Goal: Register for event/course: Register for event/course

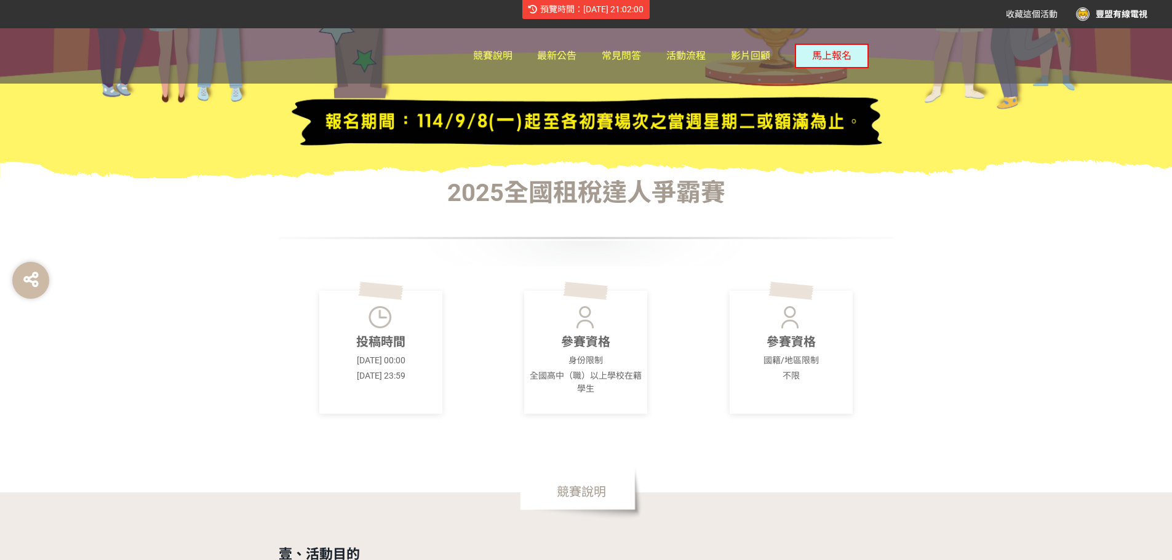
scroll to position [615, 0]
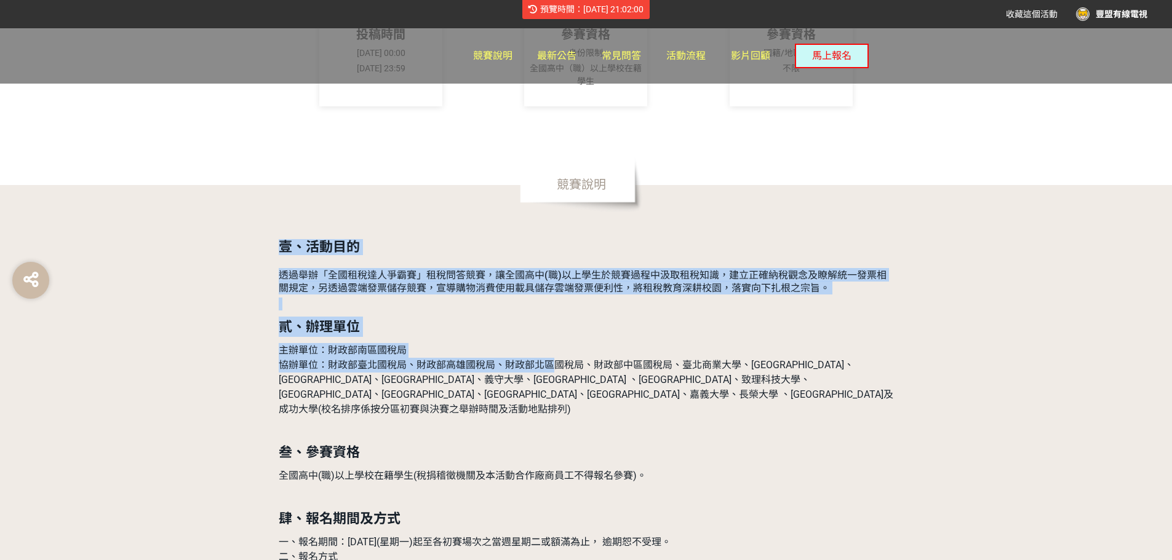
drag, startPoint x: 276, startPoint y: 241, endPoint x: 553, endPoint y: 359, distance: 301.3
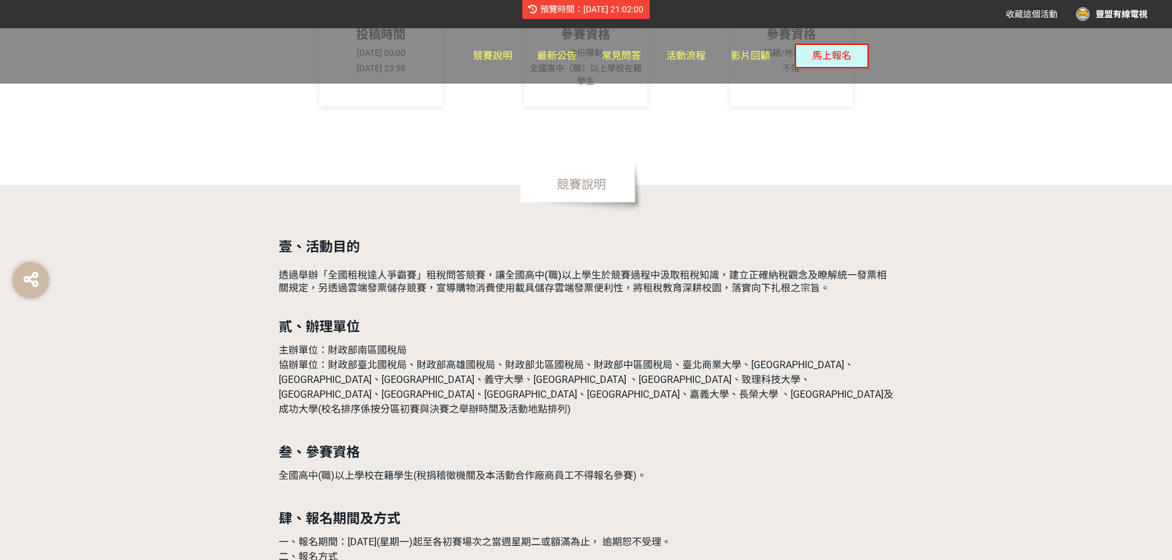
click at [539, 423] on p at bounding box center [586, 429] width 615 height 13
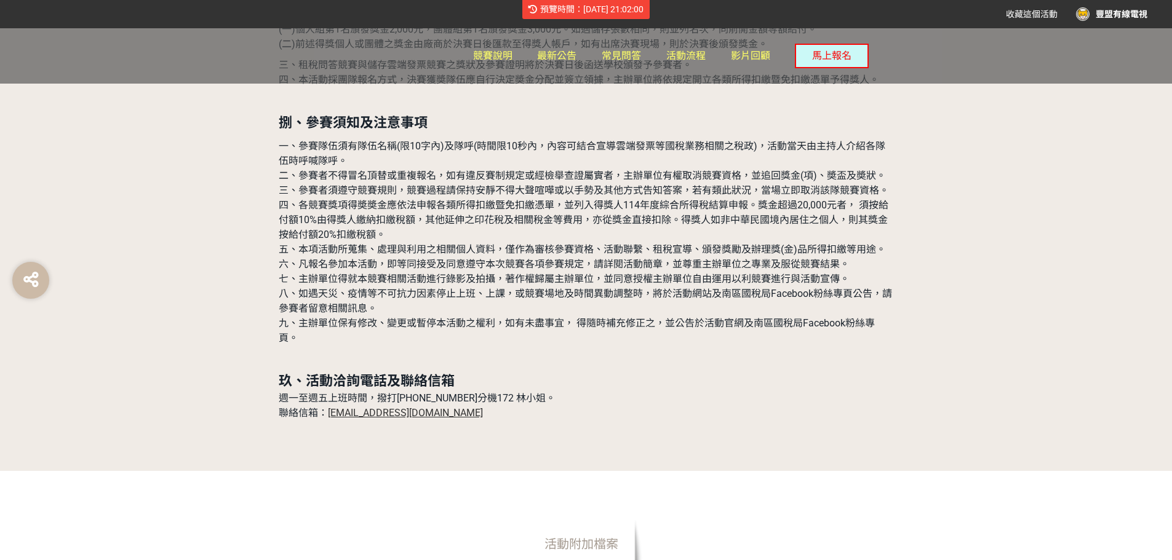
scroll to position [3780, 0]
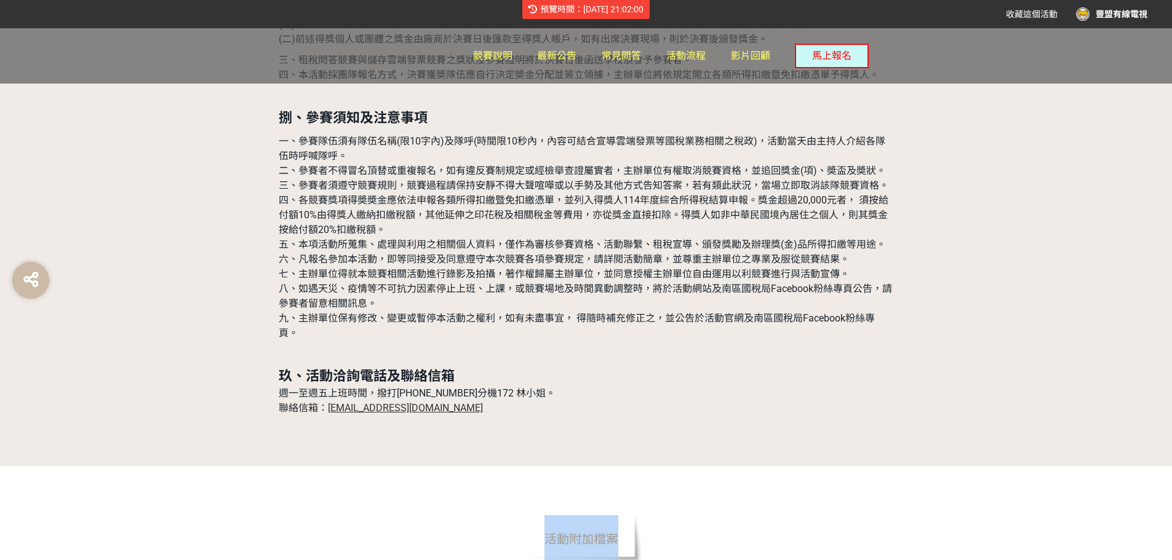
drag, startPoint x: 547, startPoint y: 203, endPoint x: 621, endPoint y: 203, distance: 74.4
click at [621, 512] on span "活動附加檔案" at bounding box center [581, 539] width 123 height 55
click at [859, 515] on div "活動附加檔案" at bounding box center [832, 542] width 615 height 55
drag, startPoint x: 898, startPoint y: 210, endPoint x: 980, endPoint y: 496, distance: 298.1
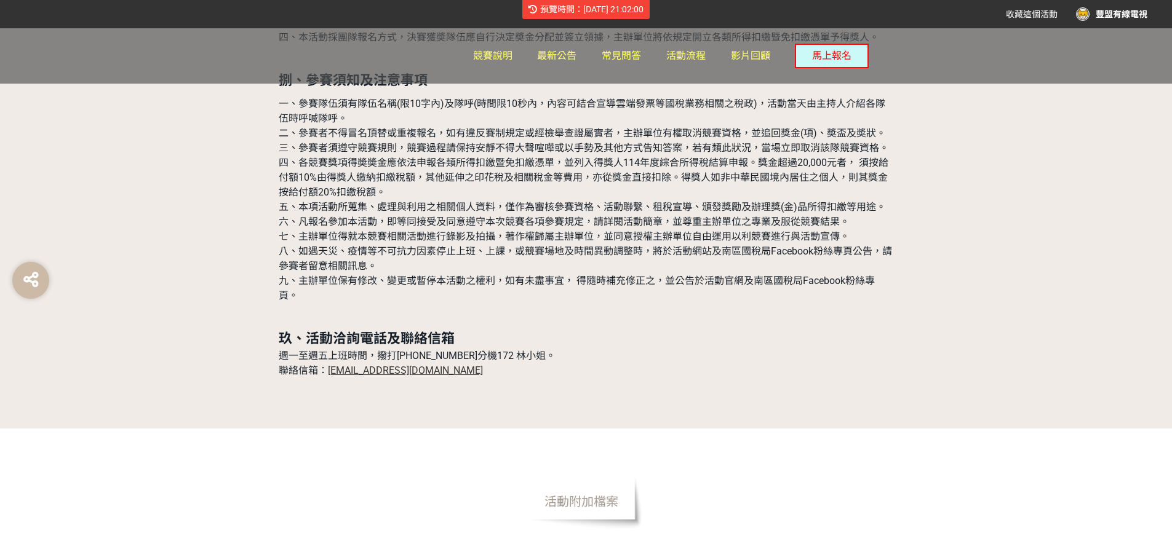
scroll to position [3796, 0]
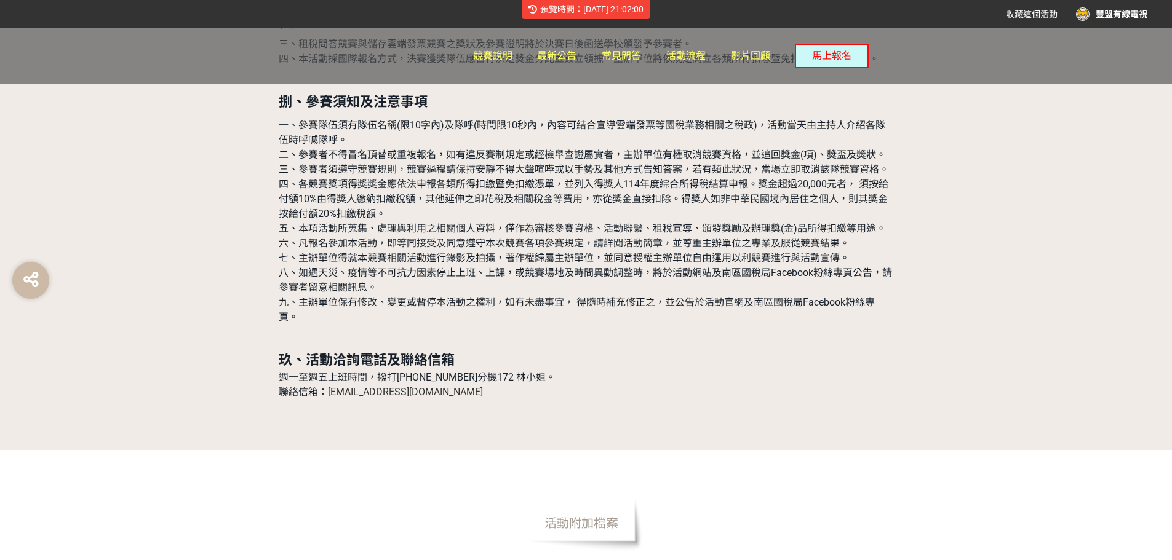
drag, startPoint x: 204, startPoint y: 373, endPoint x: 381, endPoint y: 461, distance: 198.3
click at [841, 62] on button "馬上報名" at bounding box center [832, 56] width 74 height 25
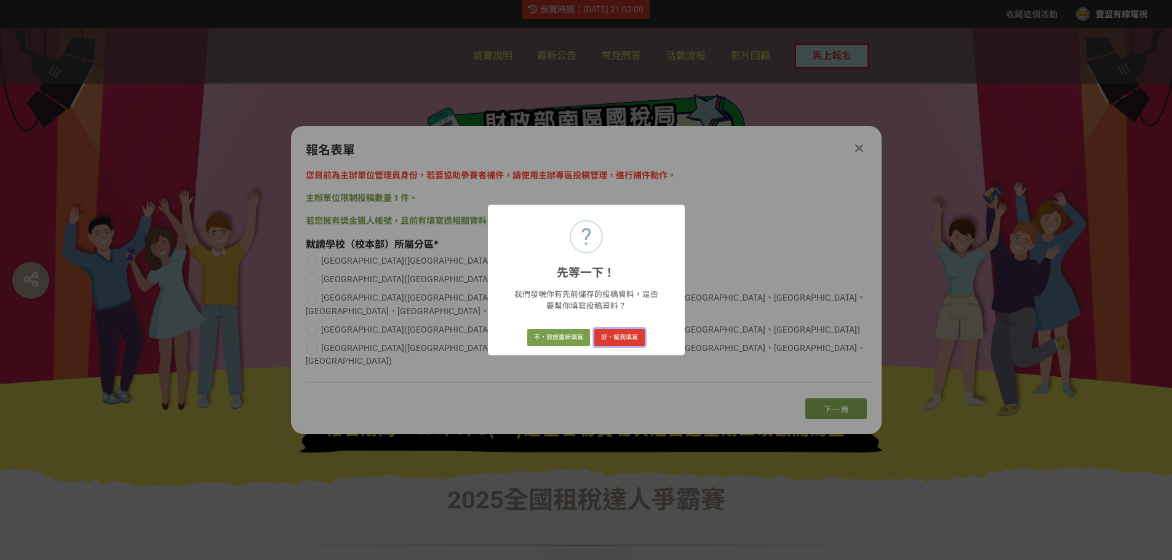
click at [606, 336] on button "好，幫我填寫" at bounding box center [619, 337] width 50 height 17
radio input "true"
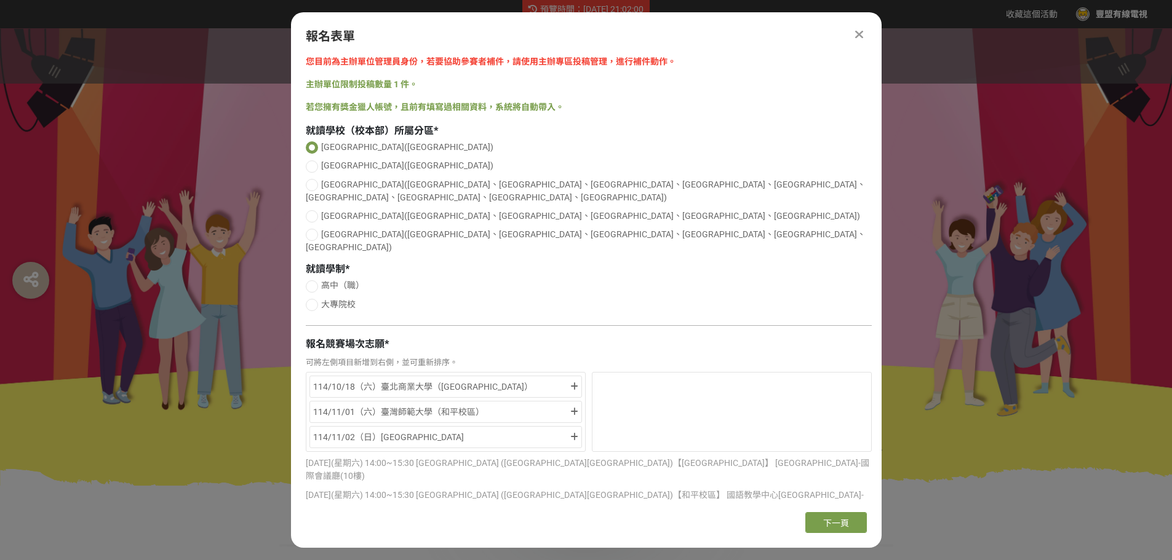
click at [324, 300] on span "大專院校" at bounding box center [338, 305] width 34 height 10
click at [314, 301] on input "大專院校" at bounding box center [310, 305] width 8 height 8
radio input "false"
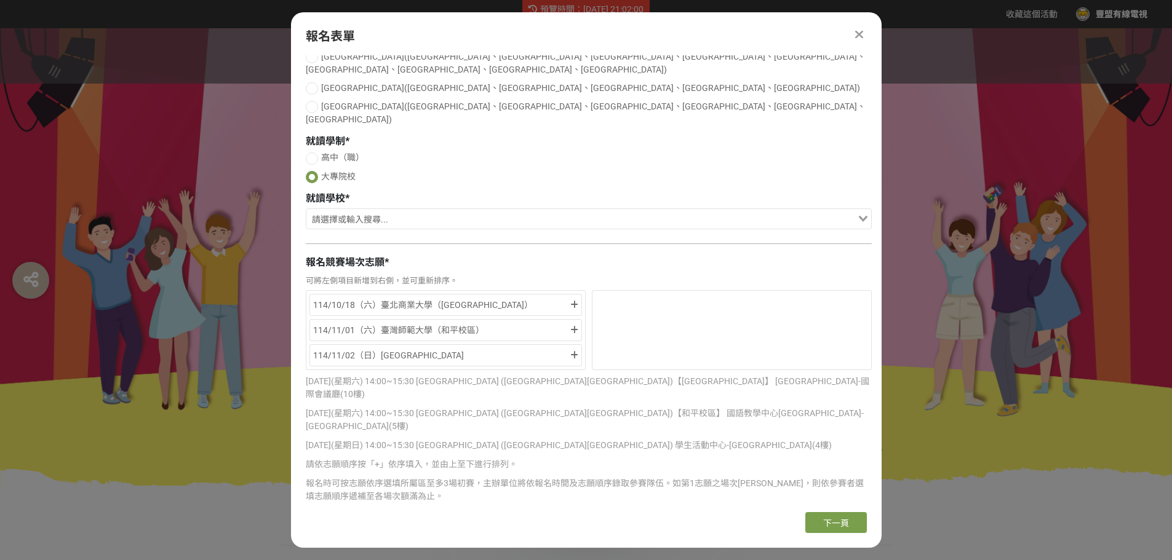
scroll to position [140, 0]
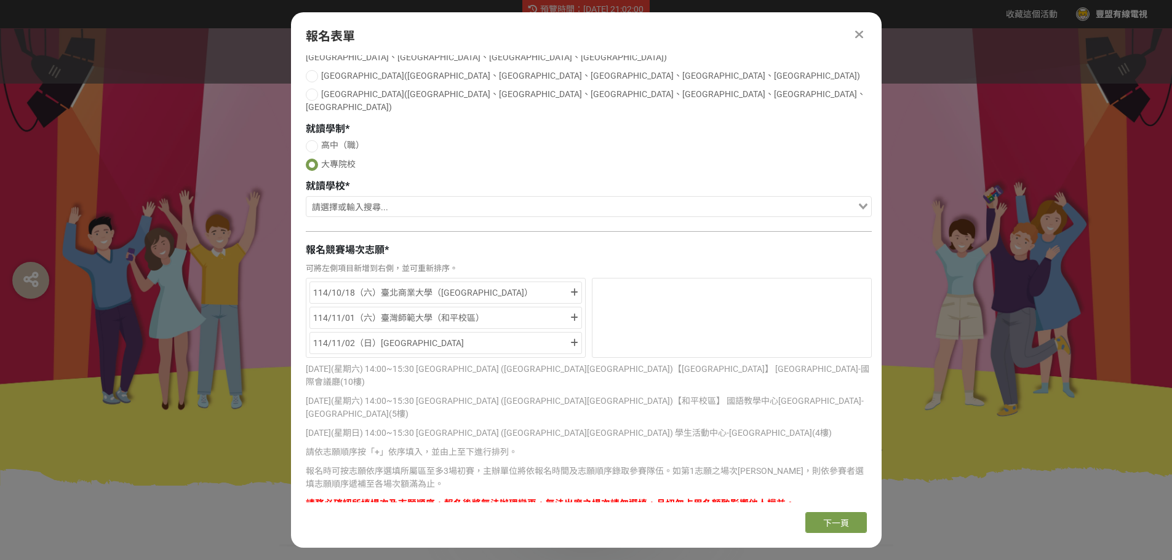
click at [430, 197] on div "Search for option" at bounding box center [581, 207] width 551 height 20
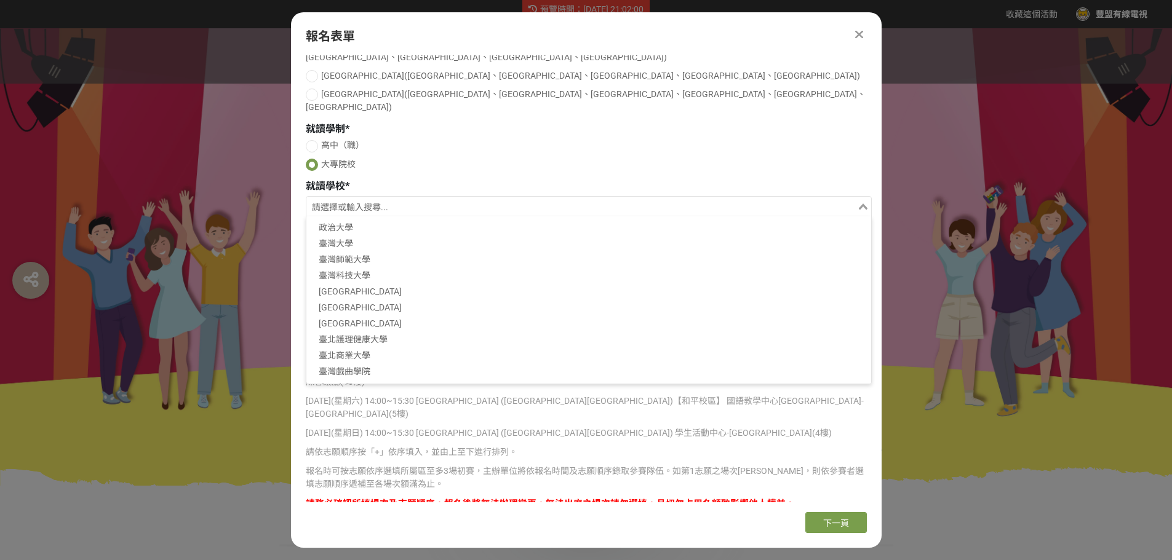
click at [422, 199] on input "Search for option" at bounding box center [582, 207] width 548 height 17
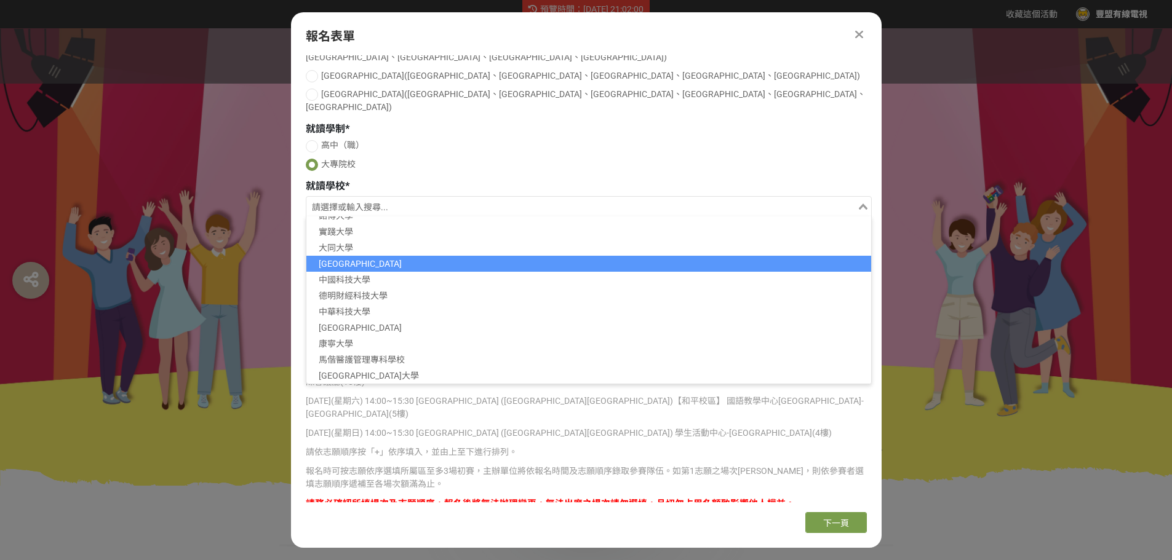
scroll to position [211, 0]
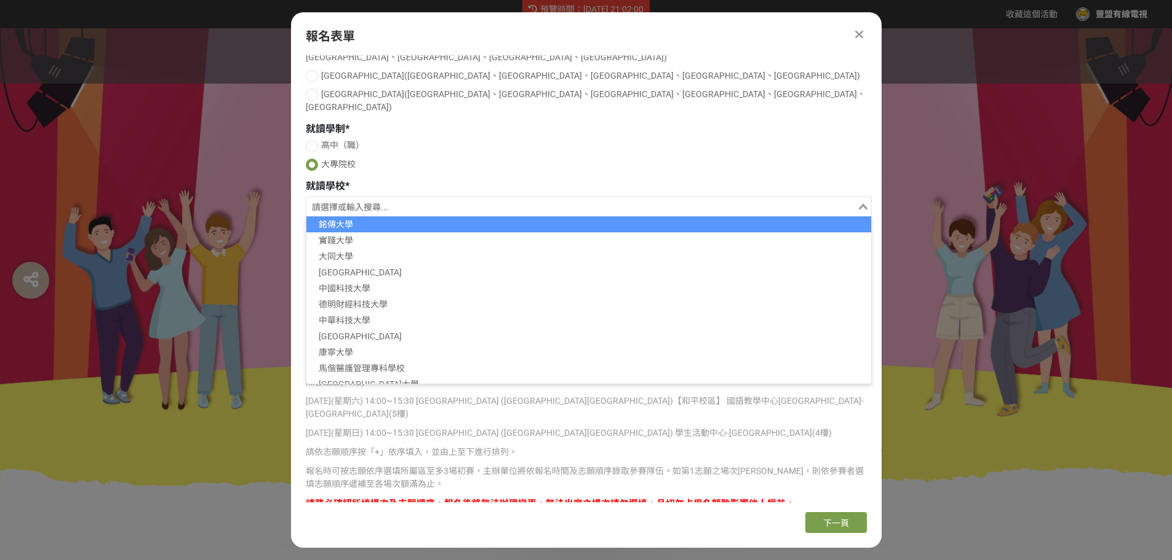
click at [386, 199] on input "Search for option" at bounding box center [582, 207] width 548 height 17
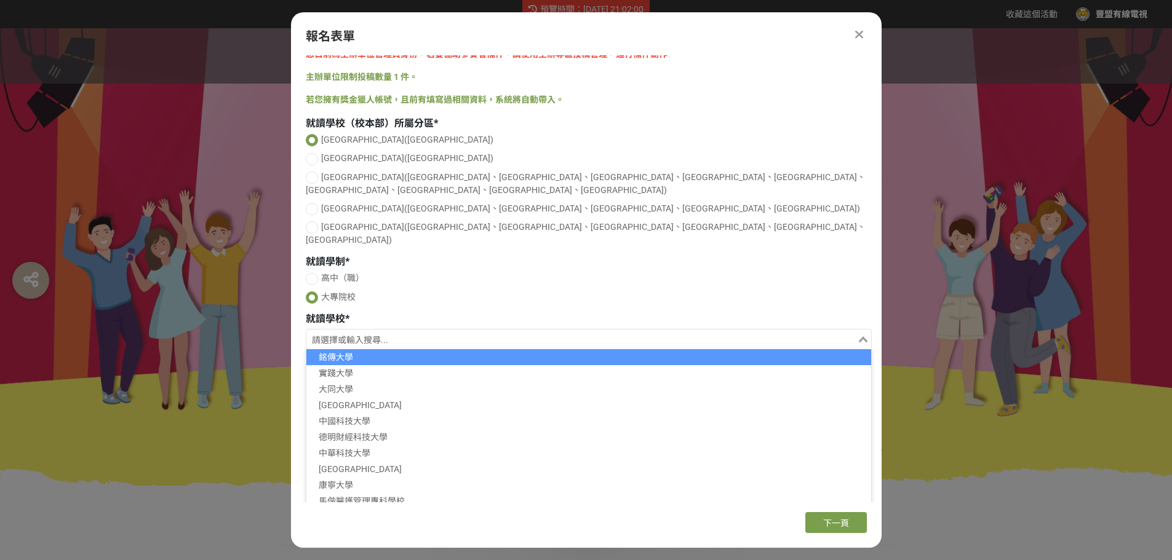
scroll to position [0, 0]
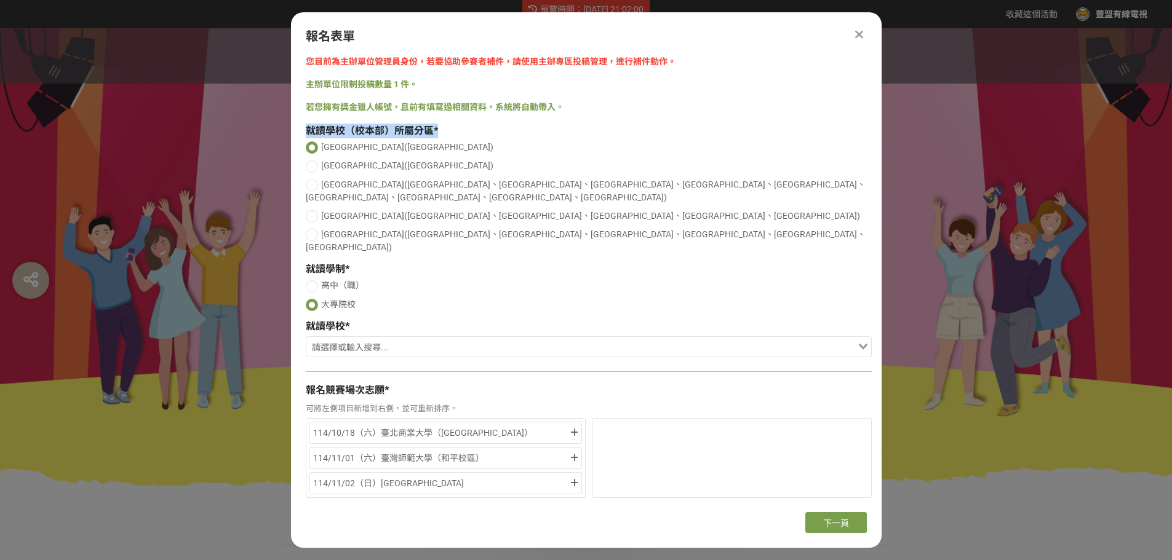
drag, startPoint x: 309, startPoint y: 129, endPoint x: 458, endPoint y: 129, distance: 148.9
click at [458, 129] on div "就讀學校（校本部）所屬分區 *" at bounding box center [589, 131] width 566 height 15
click at [426, 134] on span "就讀學校（校本部）所屬分區" at bounding box center [370, 131] width 128 height 12
click at [325, 147] on span "[GEOGRAPHIC_DATA]([GEOGRAPHIC_DATA])" at bounding box center [407, 147] width 172 height 10
click at [317, 147] on input "[GEOGRAPHIC_DATA]([GEOGRAPHIC_DATA])" at bounding box center [313, 150] width 8 height 8
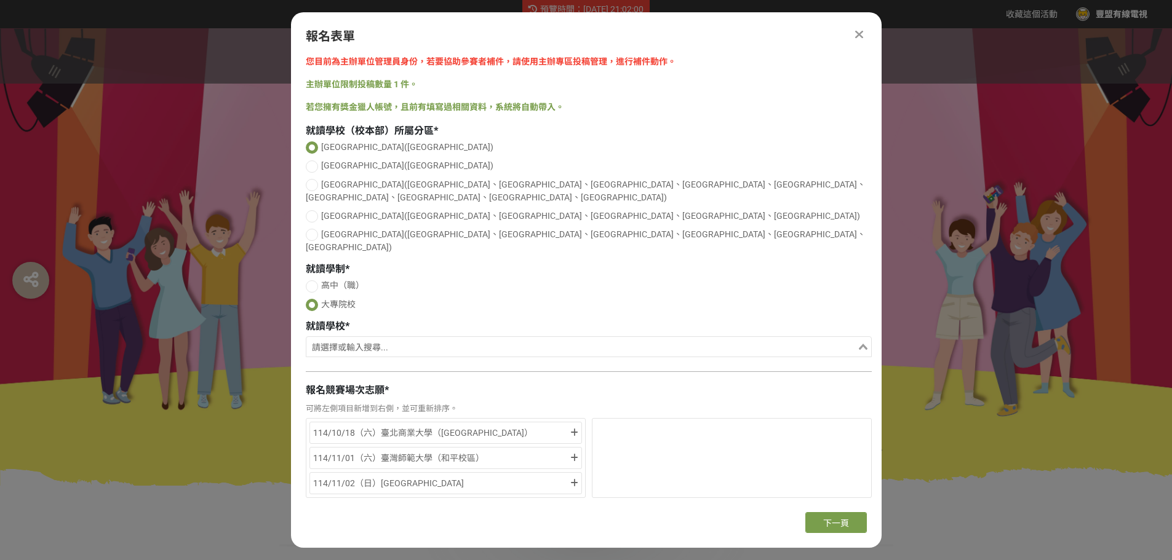
click at [351, 340] on input "Search for option" at bounding box center [582, 348] width 548 height 17
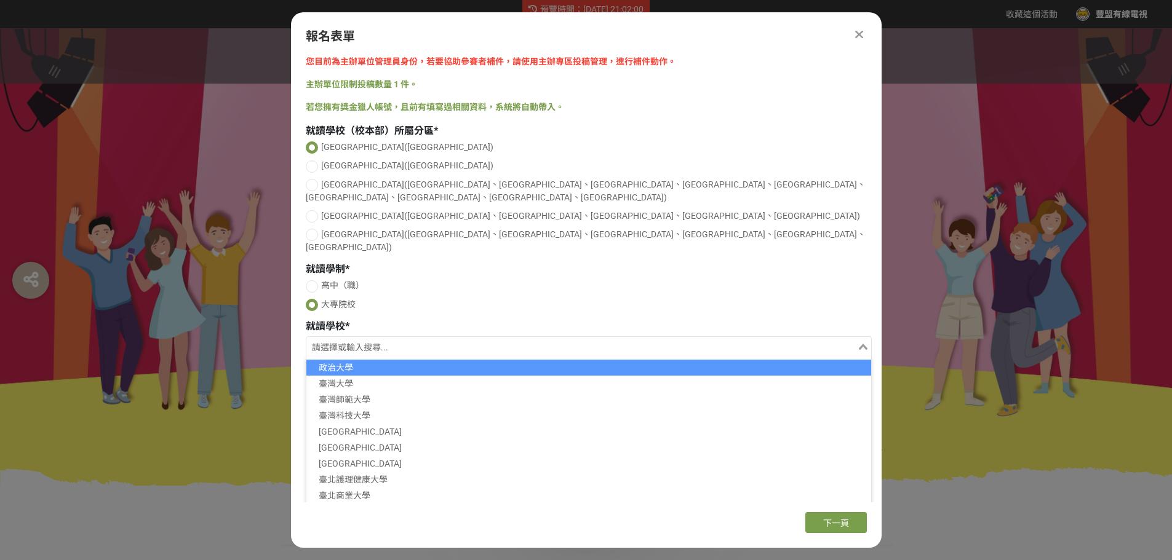
click at [368, 360] on li "政治大學" at bounding box center [588, 368] width 565 height 16
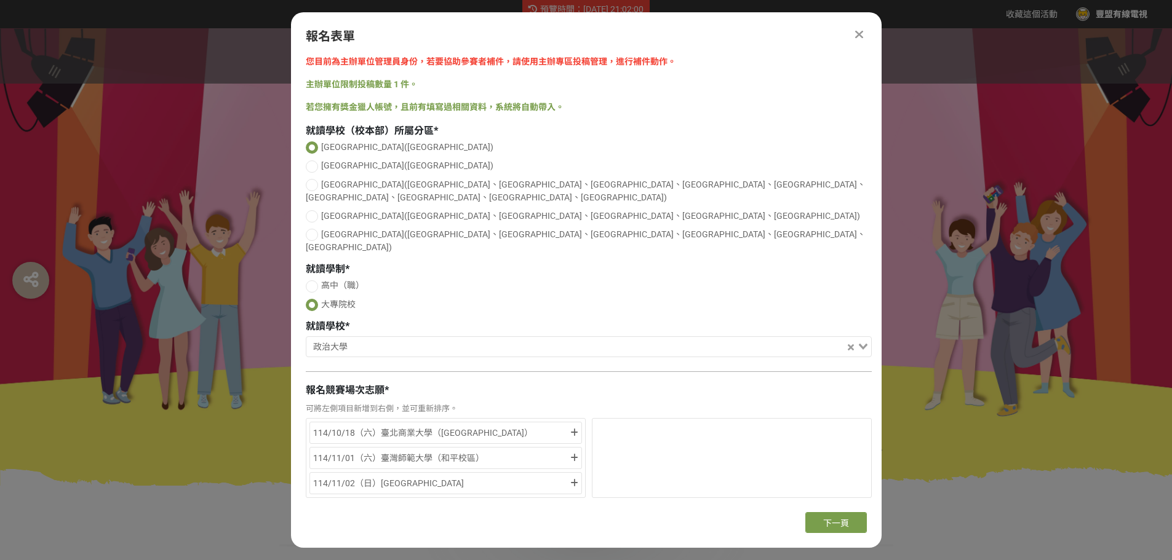
click at [416, 298] on label "大專院校" at bounding box center [589, 304] width 566 height 13
click at [317, 303] on input "大專院校" at bounding box center [313, 307] width 8 height 8
click at [344, 211] on span "[GEOGRAPHIC_DATA]([GEOGRAPHIC_DATA]、[GEOGRAPHIC_DATA]、[GEOGRAPHIC_DATA]、[GEOGRA…" at bounding box center [590, 216] width 539 height 10
click at [314, 212] on input "[GEOGRAPHIC_DATA]([GEOGRAPHIC_DATA]、[GEOGRAPHIC_DATA]、[GEOGRAPHIC_DATA]、[GEOGRA…" at bounding box center [310, 216] width 8 height 8
radio input "false"
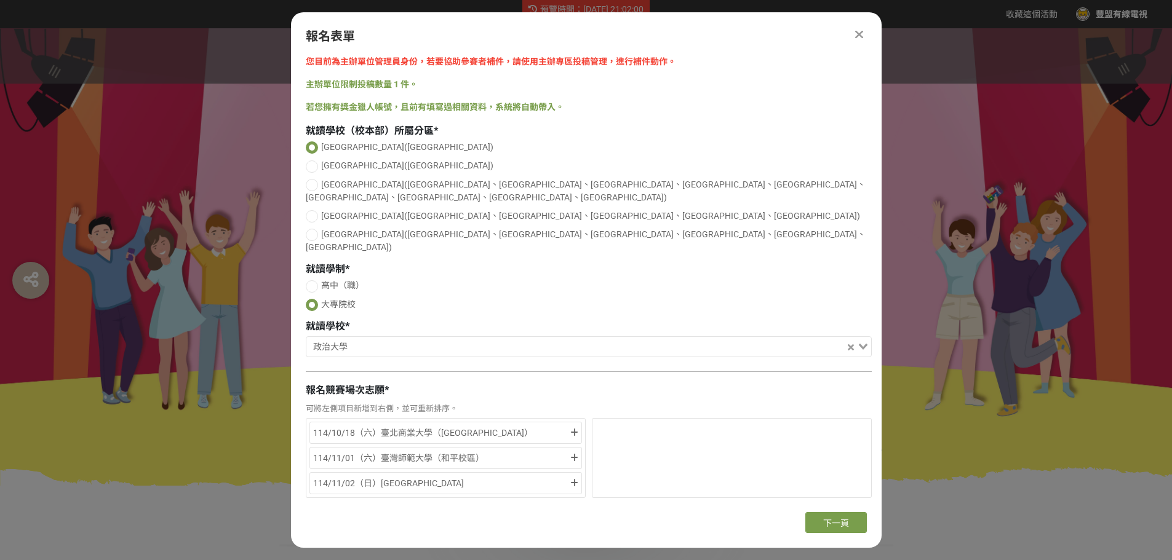
radio input "false"
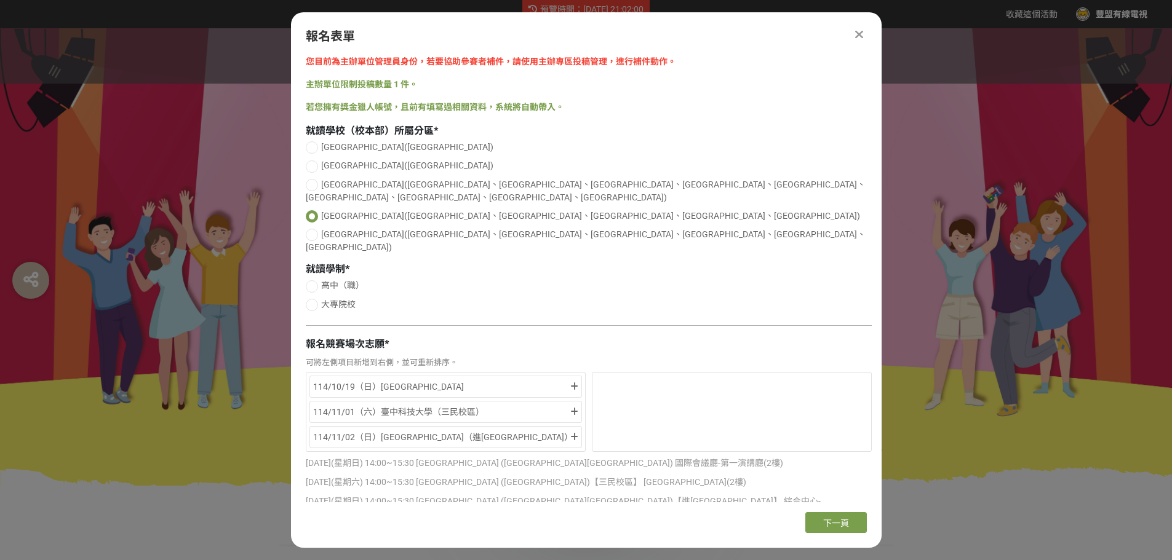
click at [314, 299] on div at bounding box center [312, 305] width 12 height 12
radio input "true"
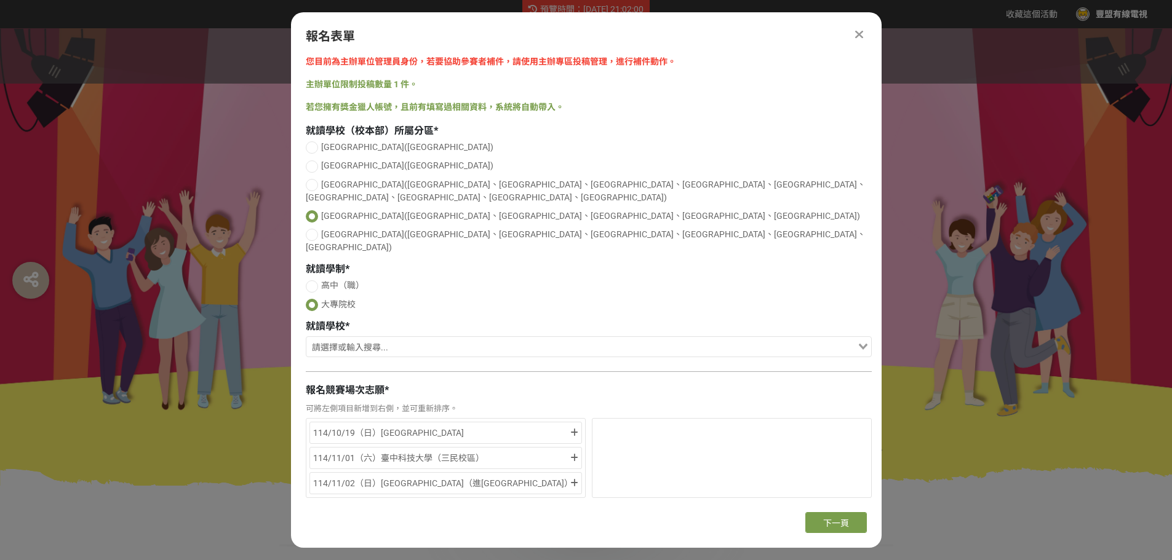
click at [375, 340] on input "Search for option" at bounding box center [582, 348] width 548 height 17
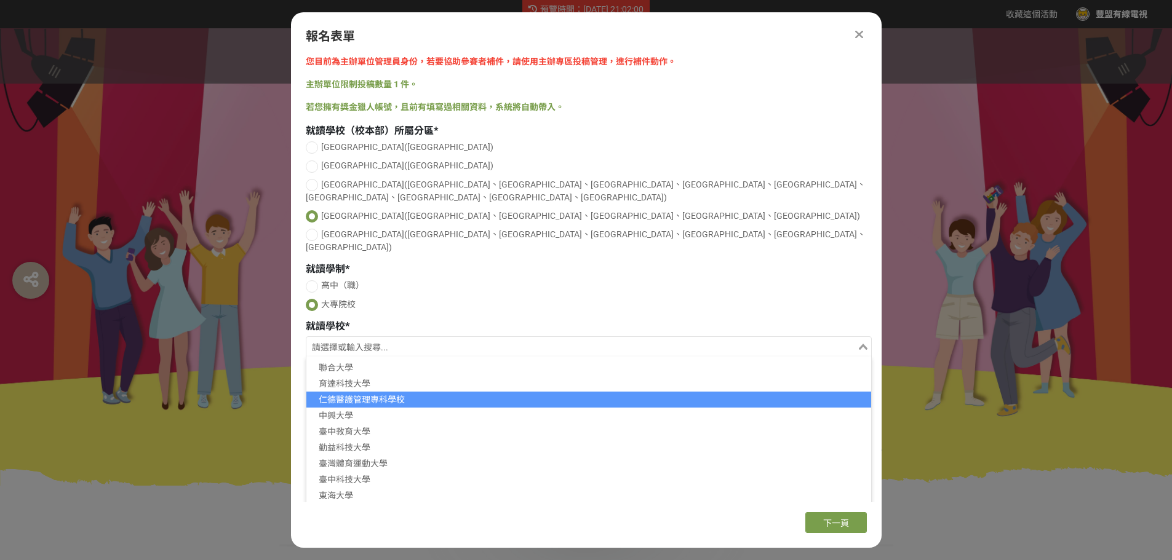
click at [381, 392] on li "仁德醫護管理專科學校" at bounding box center [588, 400] width 565 height 16
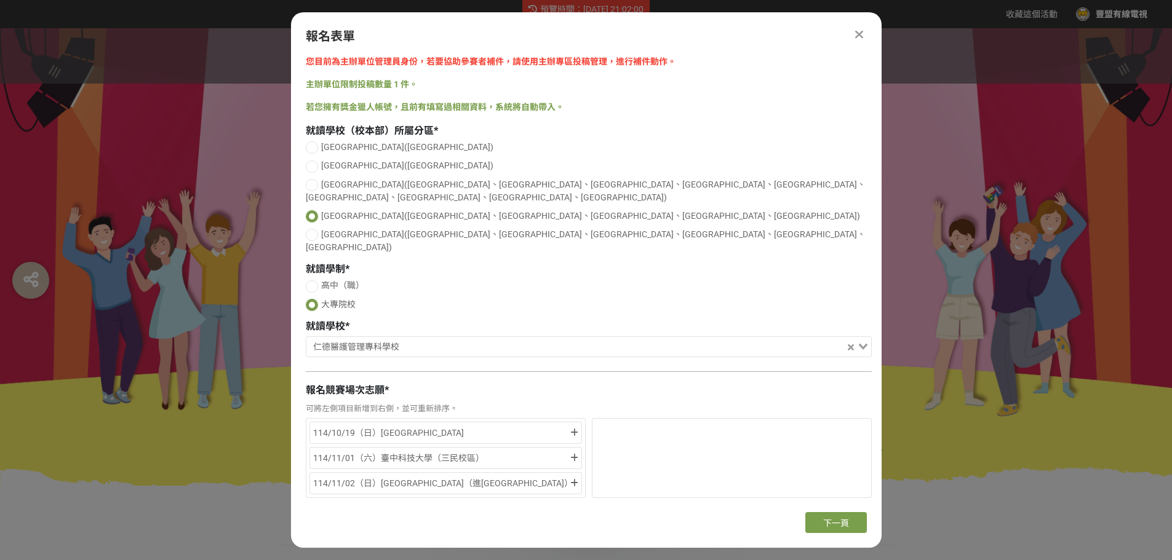
click at [337, 211] on span "[GEOGRAPHIC_DATA]([GEOGRAPHIC_DATA]、[GEOGRAPHIC_DATA]、[GEOGRAPHIC_DATA]、[GEOGRA…" at bounding box center [590, 216] width 539 height 10
click at [317, 215] on input "[GEOGRAPHIC_DATA]([GEOGRAPHIC_DATA]、[GEOGRAPHIC_DATA]、[GEOGRAPHIC_DATA]、[GEOGRA…" at bounding box center [313, 219] width 8 height 8
click at [861, 34] on icon at bounding box center [859, 34] width 8 height 12
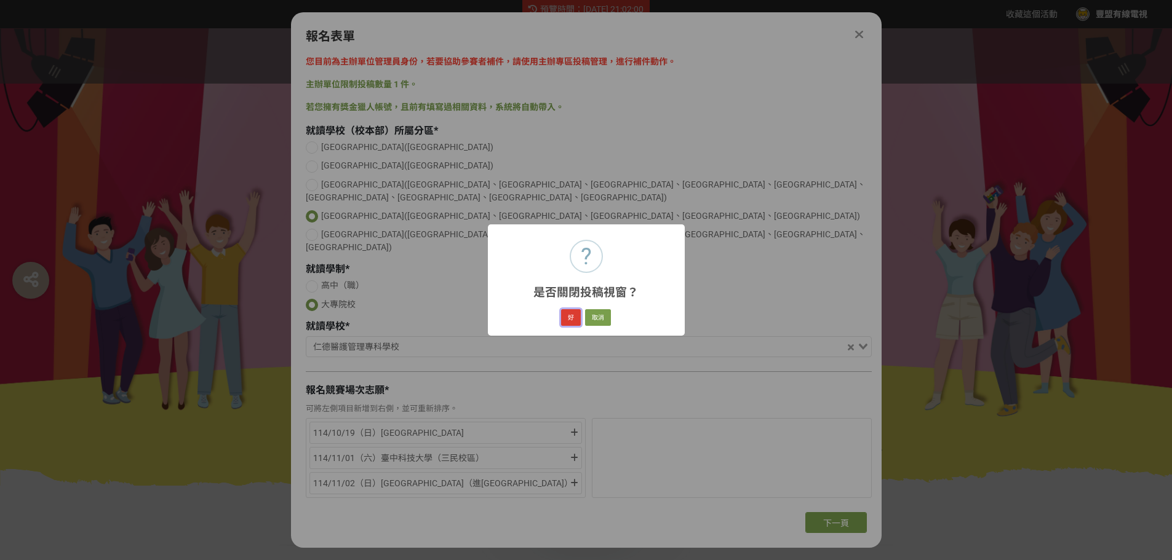
click at [567, 311] on button "好" at bounding box center [571, 317] width 20 height 17
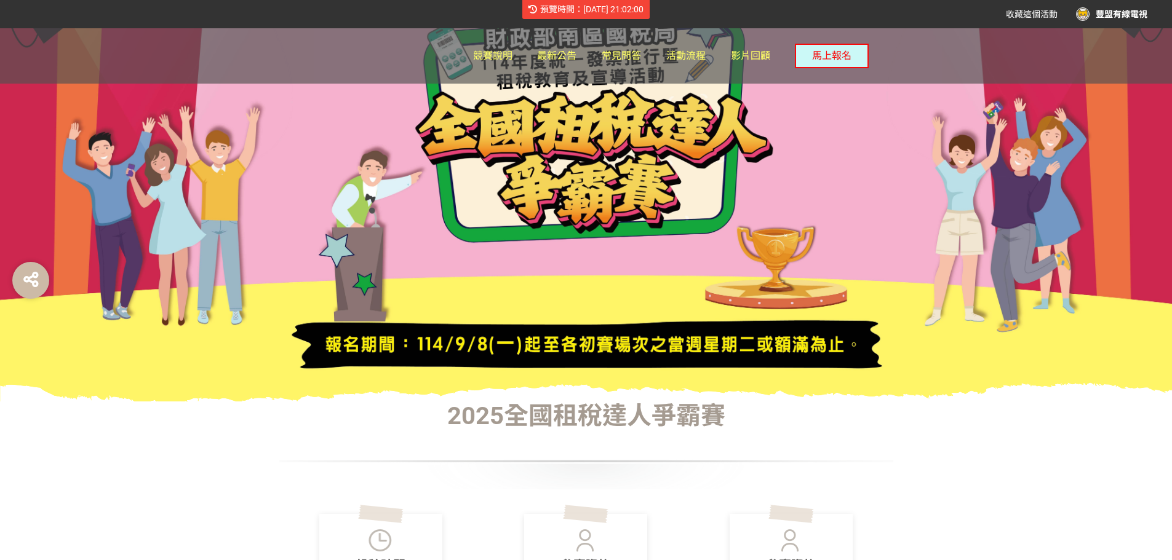
scroll to position [156, 0]
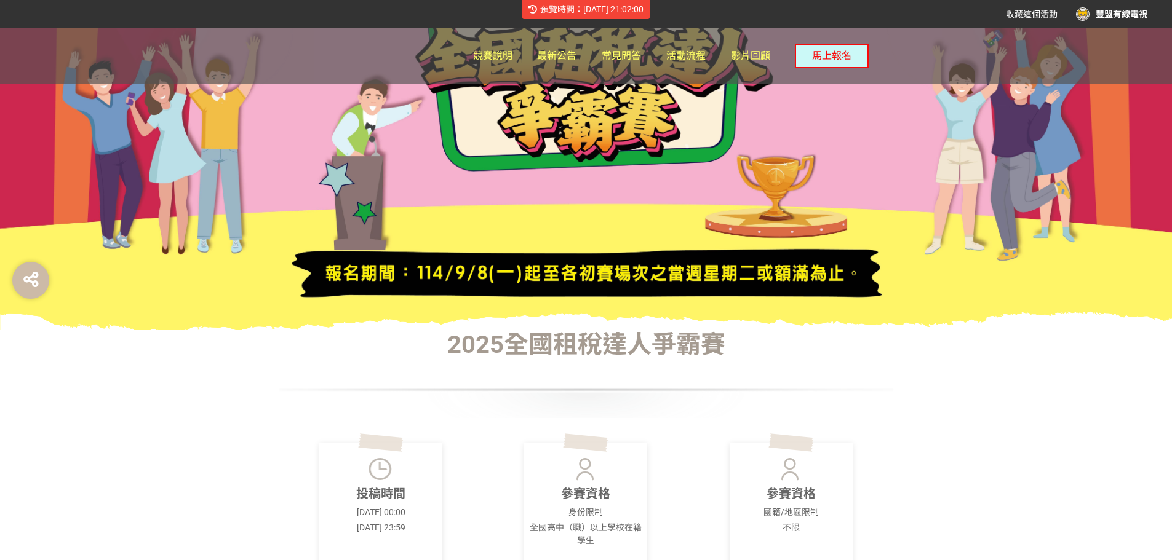
click at [813, 375] on div at bounding box center [586, 390] width 615 height 55
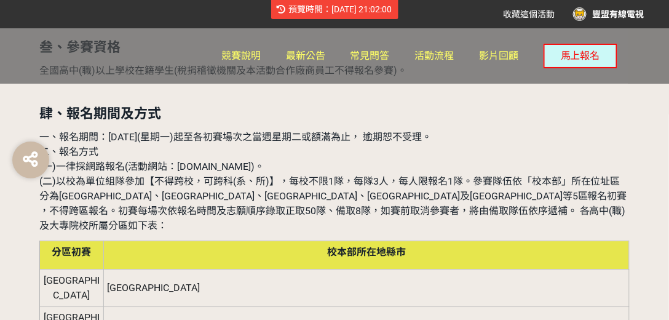
scroll to position [808, 0]
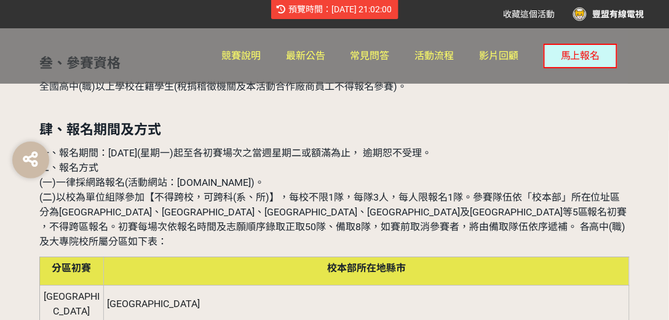
drag, startPoint x: 202, startPoint y: 137, endPoint x: 483, endPoint y: 140, distance: 281.1
click at [483, 146] on p "一、報名期間：[DATE](星期一)起至各初賽場次之當週星期二或額滿為止， 逾期恕不受理。 二、報名方式 (一)一律採網路報名(活動網站：[DOMAIN_NA…" at bounding box center [334, 197] width 590 height 103
click at [254, 177] on span "(一)一律採網路報名(活動網站：[DOMAIN_NAME])。" at bounding box center [151, 183] width 225 height 12
drag, startPoint x: 282, startPoint y: 137, endPoint x: 447, endPoint y: 137, distance: 164.8
click at [432, 147] on span "一、報名期間：[DATE](星期一)起至各初賽場次之當週星期二或額滿為止， 逾期恕不受理。" at bounding box center [235, 153] width 392 height 12
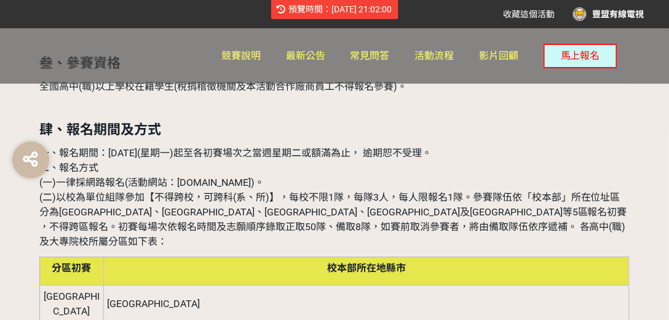
click at [485, 146] on p "一、報名期間：[DATE](星期一)起至各初賽場次之當週星期二或額滿為止， 逾期恕不受理。 二、報名方式 (一)一律採網路報名(活動網站：[DOMAIN_NA…" at bounding box center [334, 197] width 590 height 103
drag, startPoint x: 264, startPoint y: 138, endPoint x: 381, endPoint y: 140, distance: 116.9
click at [381, 147] on span "一、報名期間：[DATE](星期一)起至各初賽場次之當週星期二或額滿為止， 逾期恕不受理。" at bounding box center [235, 153] width 392 height 12
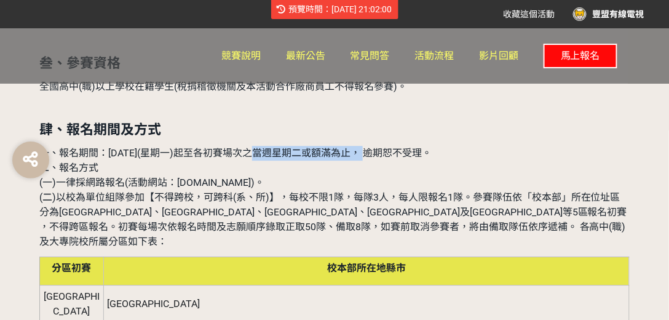
click at [576, 57] on span "馬上報名" at bounding box center [580, 56] width 39 height 12
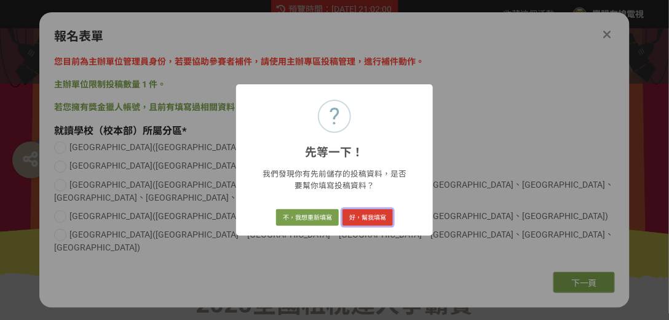
click at [364, 213] on button "好，幫我填寫" at bounding box center [368, 217] width 50 height 17
radio input "true"
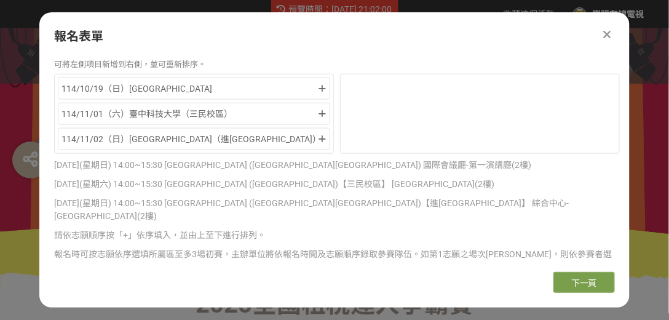
scroll to position [370, 0]
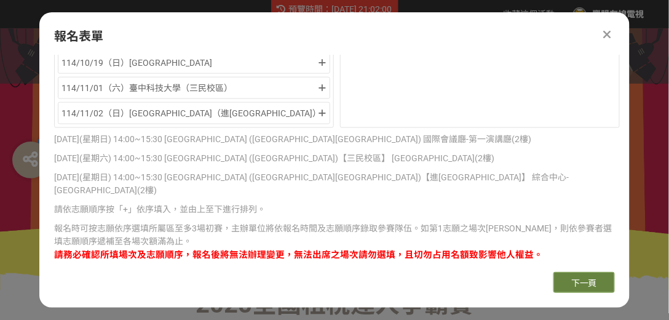
click at [574, 282] on span "下一頁" at bounding box center [584, 283] width 26 height 10
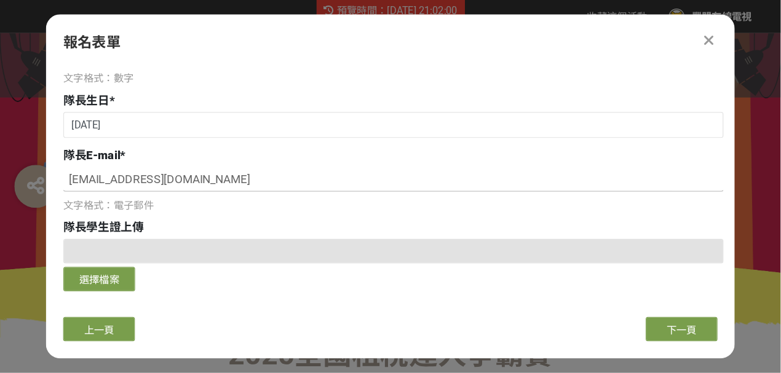
scroll to position [140, 0]
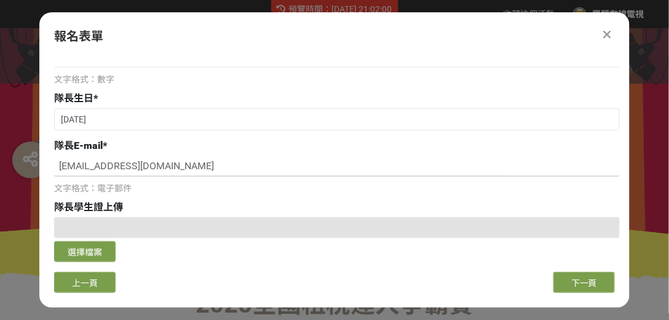
drag, startPoint x: 177, startPoint y: 168, endPoint x: 47, endPoint y: 166, distance: 129.8
click at [47, 166] on div "您目前為主辦單位管理員身份，若要協助參賽者補件，請使用主辦專區投稿管理，進行補件動作。 主辦單位限制投稿數量 1 件。 若您擁有獎金獵人帳號，且前有填寫過相關…" at bounding box center [334, 158] width 590 height 207
click at [167, 165] on input "[EMAIL_ADDRESS][DOMAIN_NAME]" at bounding box center [337, 166] width 566 height 21
drag, startPoint x: 178, startPoint y: 165, endPoint x: 38, endPoint y: 164, distance: 140.9
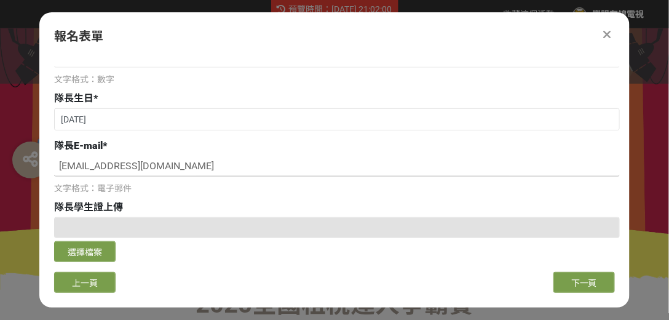
click at [204, 159] on input "[EMAIL_ADDRESS][DOMAIN_NAME]" at bounding box center [337, 166] width 566 height 21
click at [125, 165] on input "[EMAIL_ADDRESS][DOMAIN_NAME]" at bounding box center [337, 166] width 566 height 21
drag, startPoint x: 170, startPoint y: 168, endPoint x: 59, endPoint y: 173, distance: 111.4
click at [59, 173] on input "[EMAIL_ADDRESS][DOMAIN_NAME]" at bounding box center [337, 166] width 566 height 21
click at [177, 170] on input "[EMAIL_ADDRESS][DOMAIN_NAME]" at bounding box center [337, 166] width 566 height 21
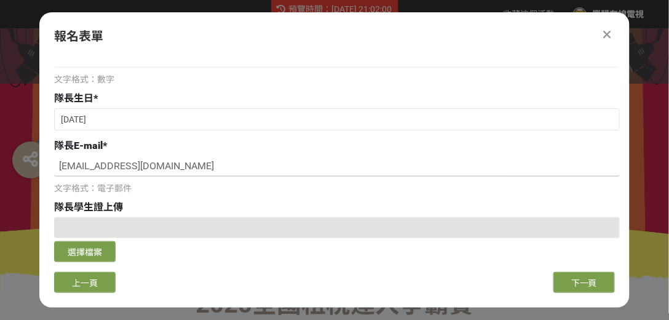
click at [173, 160] on input "[EMAIL_ADDRESS][DOMAIN_NAME]" at bounding box center [337, 166] width 566 height 21
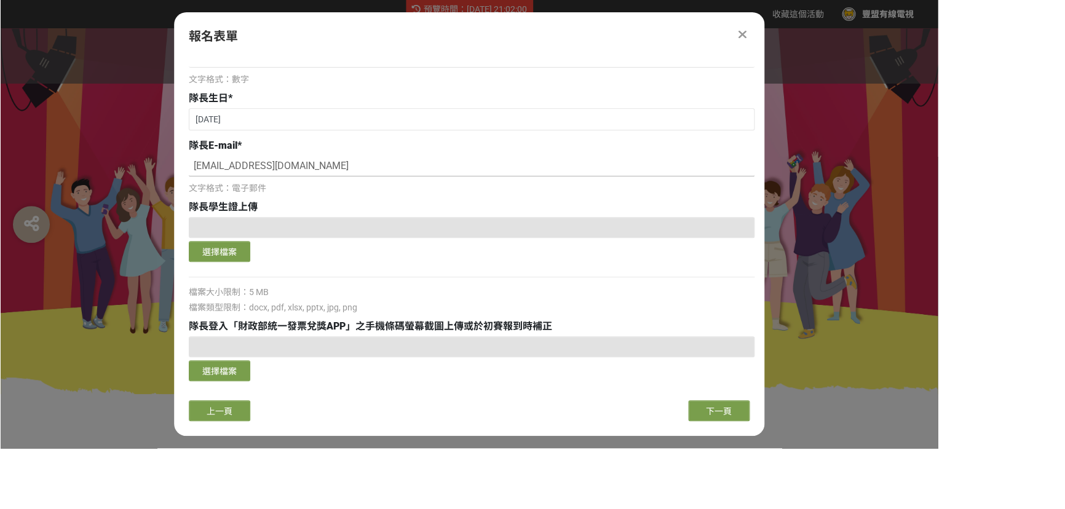
scroll to position [141, 0]
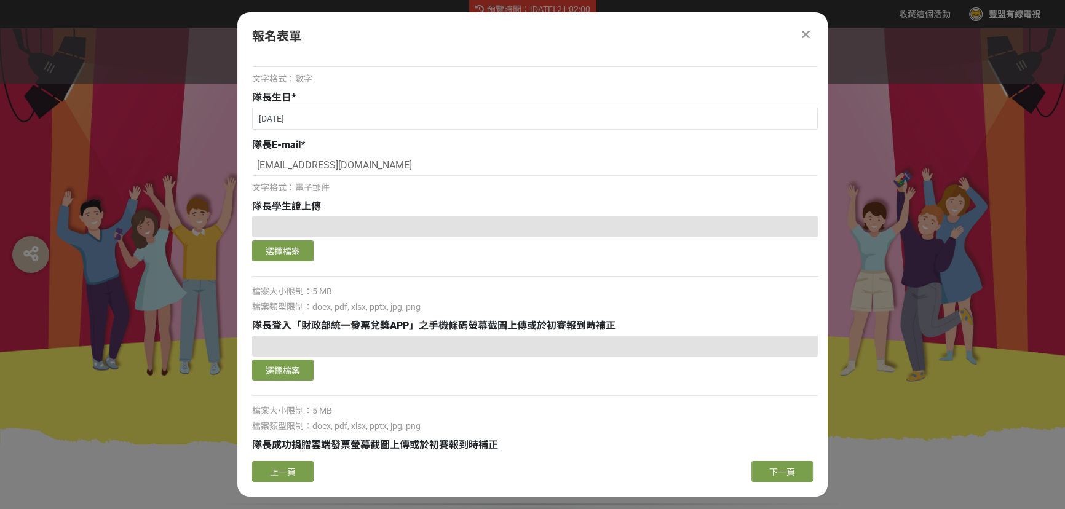
click at [805, 36] on icon at bounding box center [806, 34] width 8 height 12
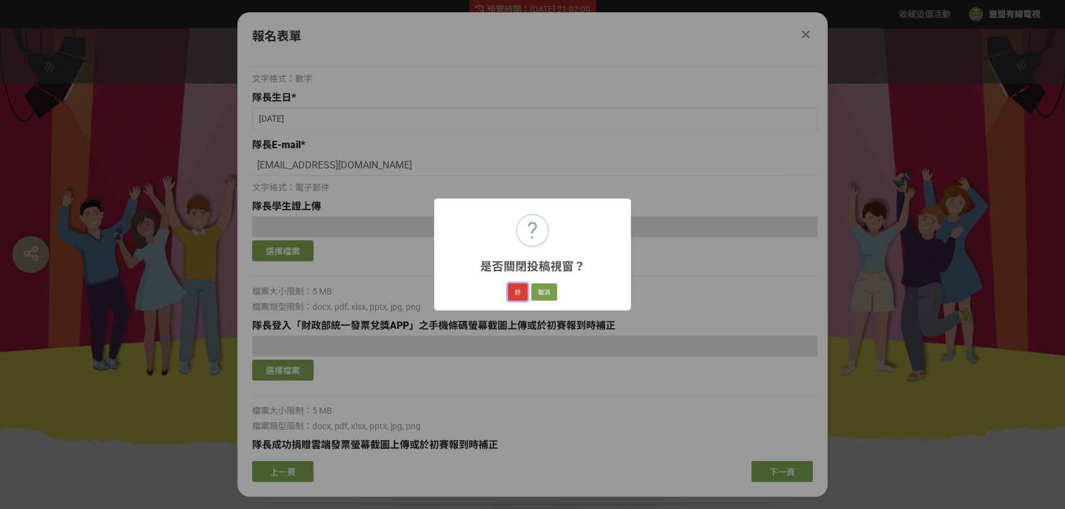
click at [518, 290] on button "好" at bounding box center [518, 292] width 20 height 17
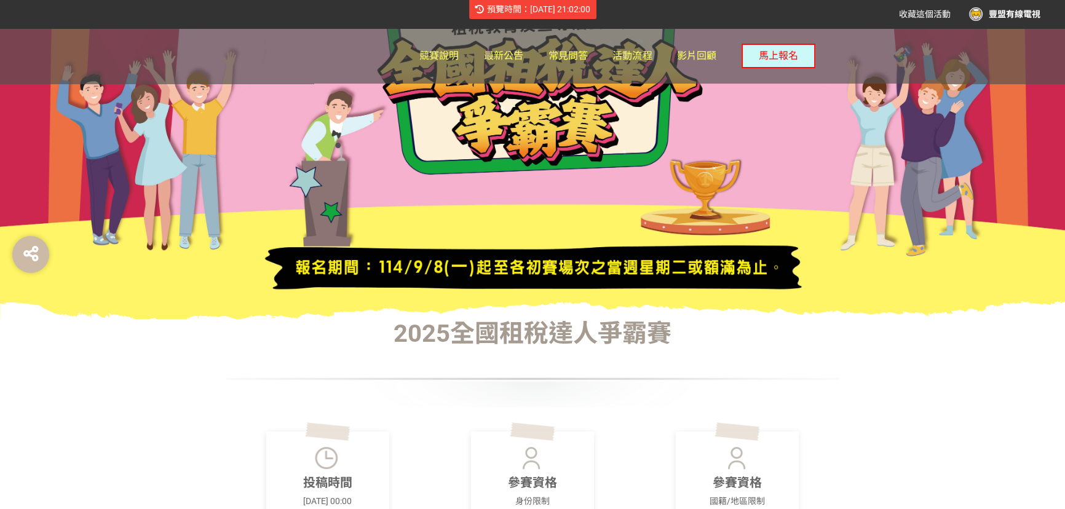
scroll to position [285, 0]
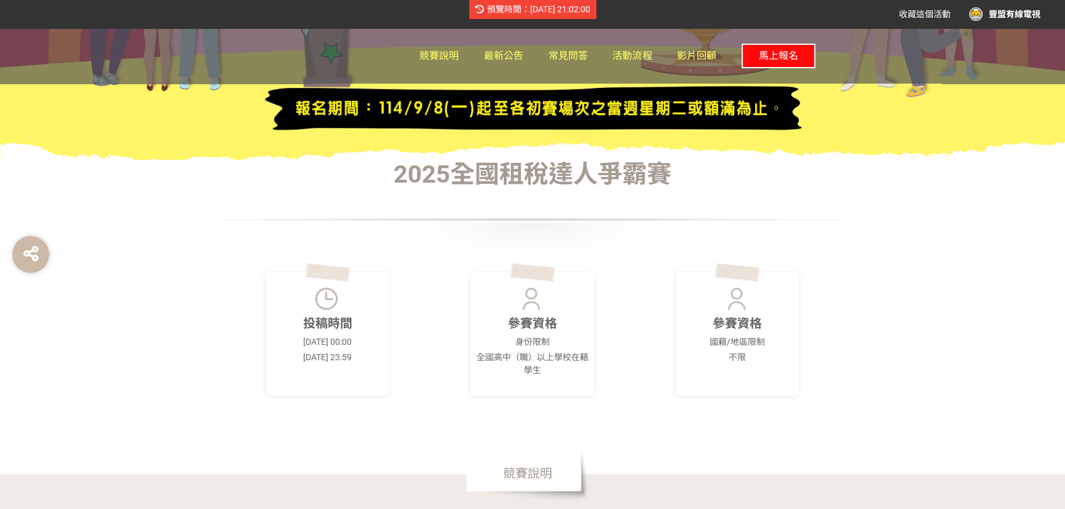
click at [773, 50] on span "馬上報名" at bounding box center [778, 56] width 39 height 12
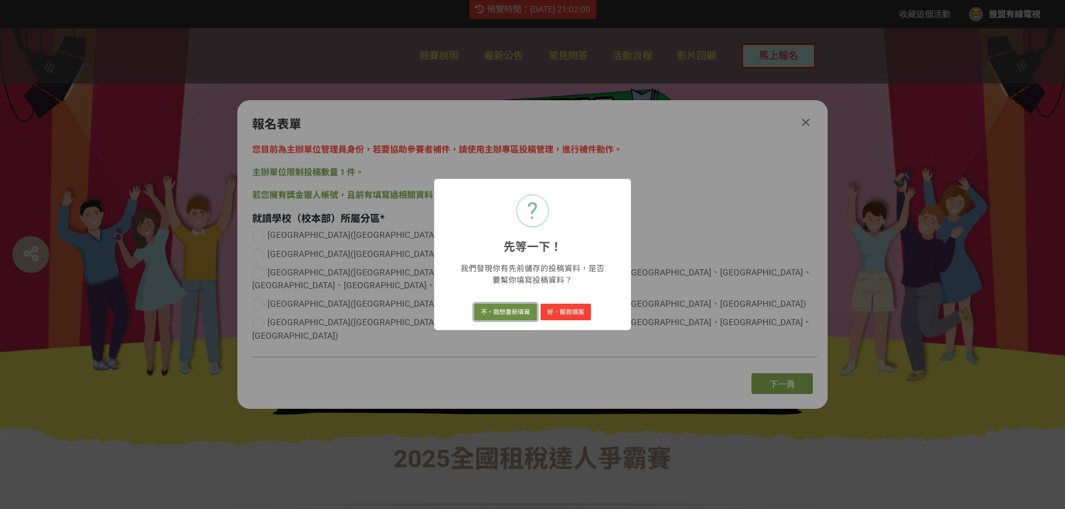
click at [511, 308] on button "不，我想重新填寫" at bounding box center [505, 312] width 63 height 17
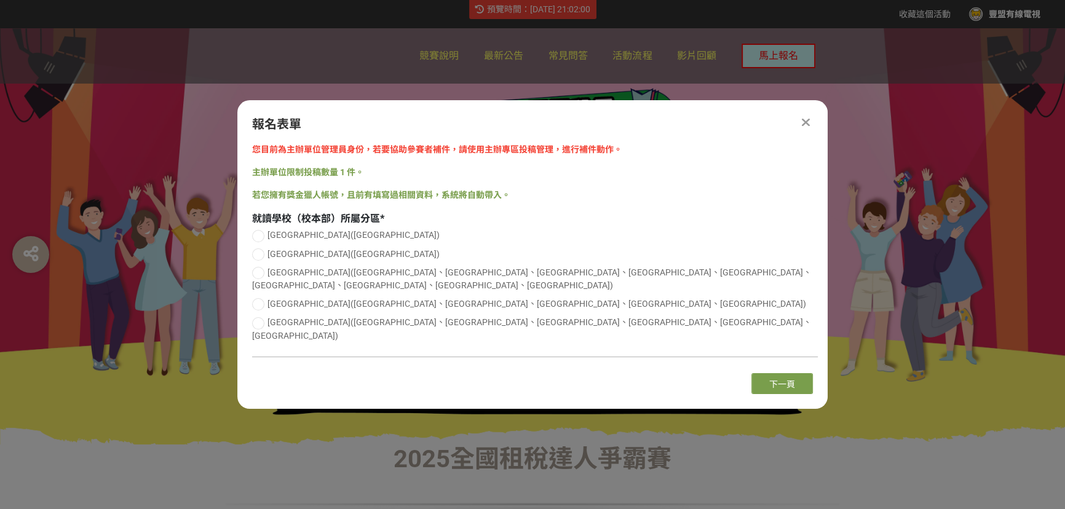
click at [266, 306] on label "[GEOGRAPHIC_DATA]([GEOGRAPHIC_DATA]、[GEOGRAPHIC_DATA]、[GEOGRAPHIC_DATA]、[GEOGRA…" at bounding box center [535, 304] width 566 height 13
click at [261, 306] on input "[GEOGRAPHIC_DATA]([GEOGRAPHIC_DATA]、[GEOGRAPHIC_DATA]、[GEOGRAPHIC_DATA]、[GEOGRA…" at bounding box center [257, 304] width 8 height 8
radio input "false"
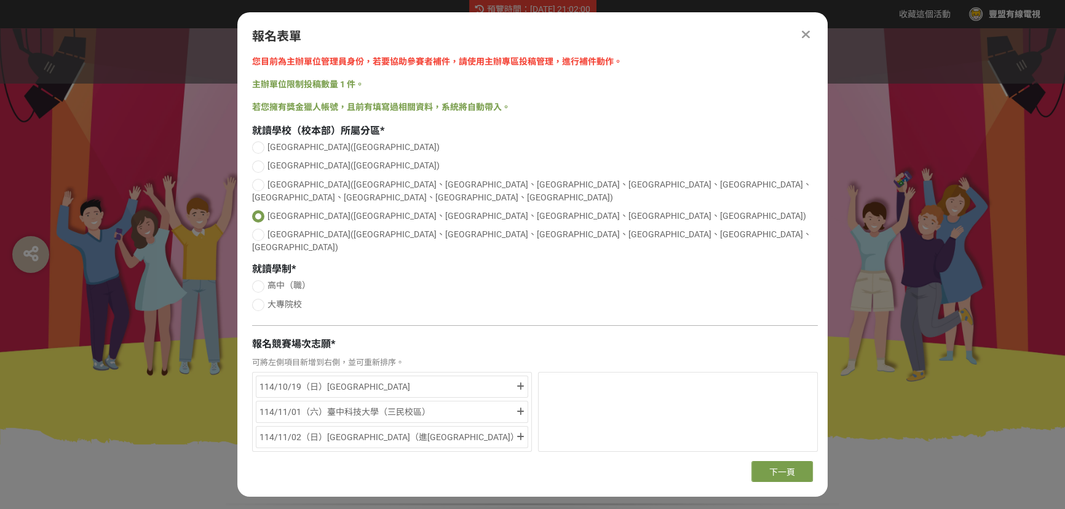
click at [286, 300] on span "大專院校" at bounding box center [285, 305] width 34 height 10
click at [261, 301] on input "大專院校" at bounding box center [257, 305] width 8 height 8
radio input "false"
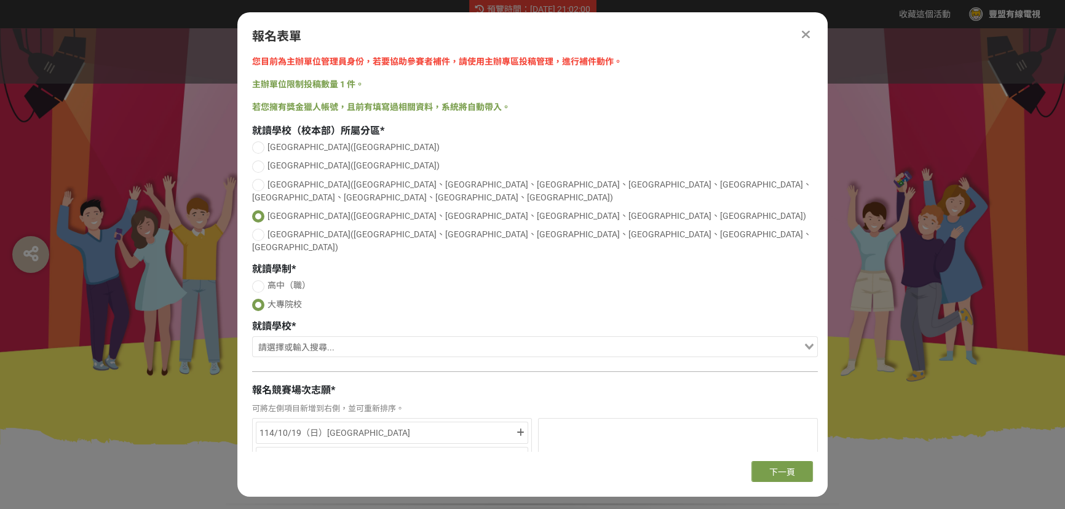
click at [335, 340] on input "Search for option" at bounding box center [528, 348] width 548 height 17
type input "ㄊ"
type input "濟"
type input "戟"
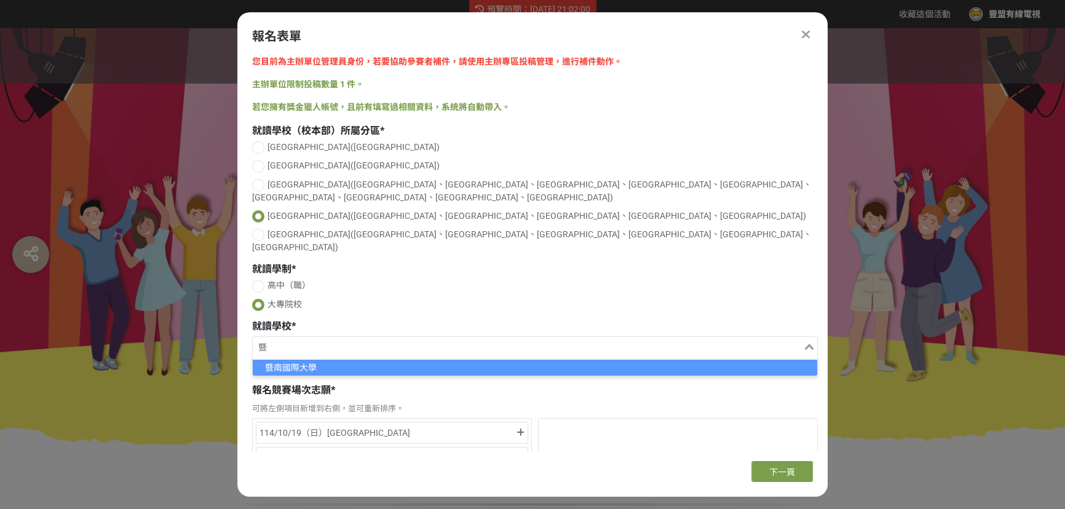
click at [383, 360] on li "暨南國際大學" at bounding box center [535, 368] width 565 height 16
type input "暨"
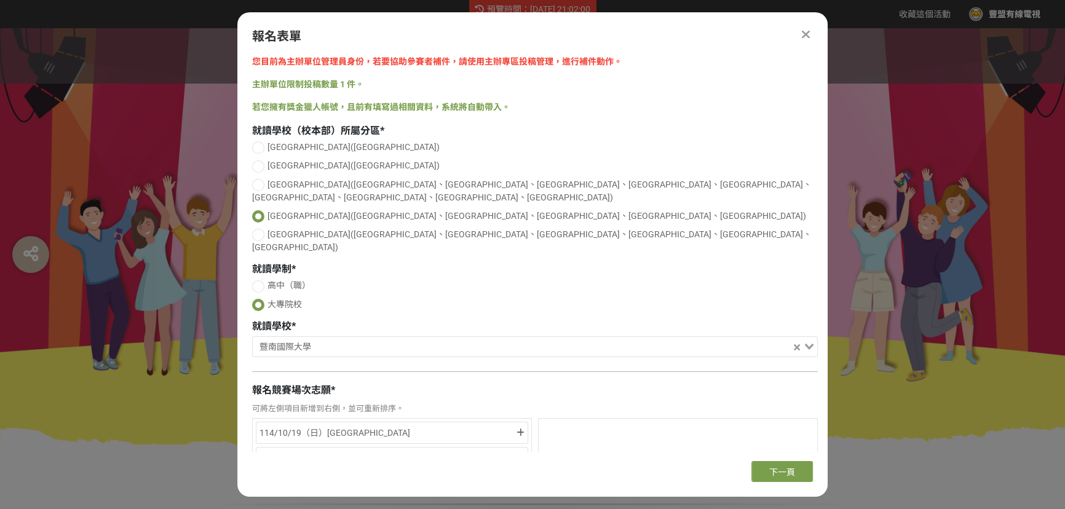
click at [810, 337] on div "Loading..." at bounding box center [804, 347] width 25 height 20
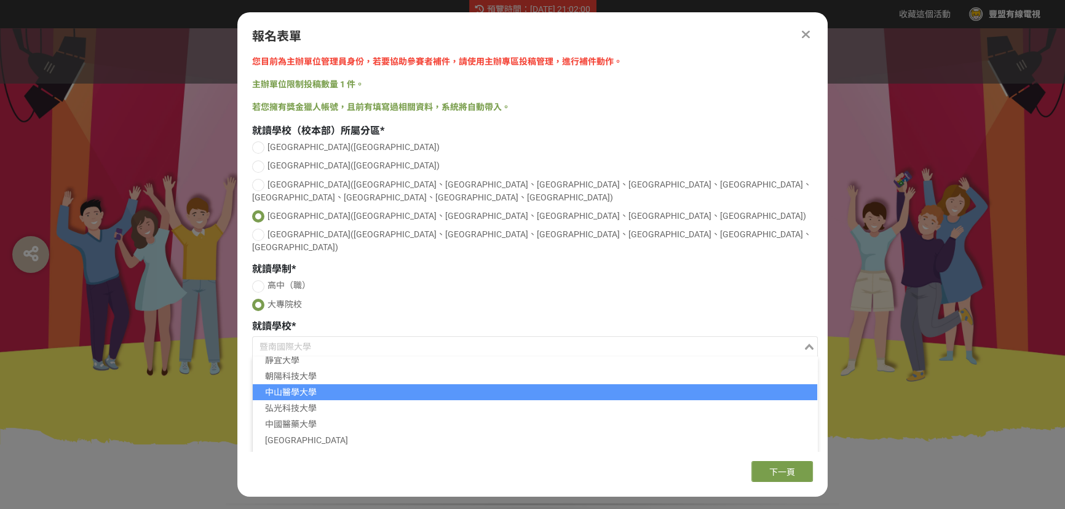
scroll to position [268, 0]
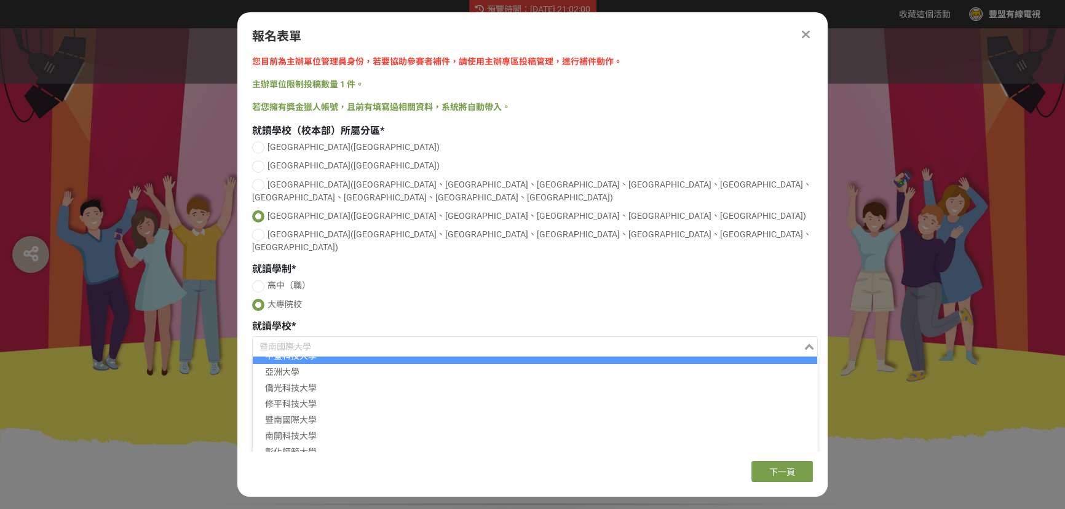
click at [264, 279] on label "高中（職）" at bounding box center [535, 285] width 566 height 13
click at [261, 282] on input "高中（職）" at bounding box center [257, 286] width 8 height 8
radio input "false"
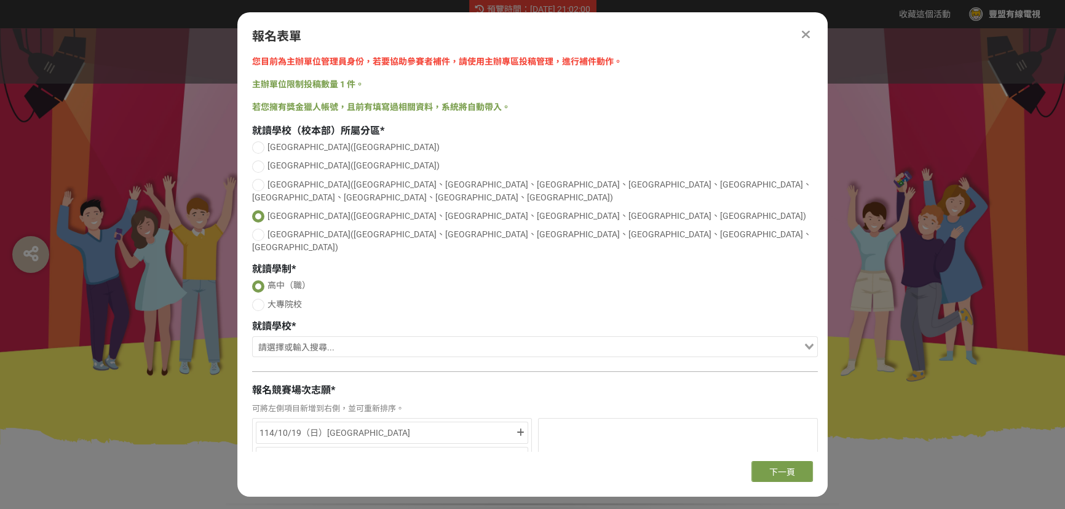
click at [346, 340] on input "Search for option" at bounding box center [528, 348] width 548 height 17
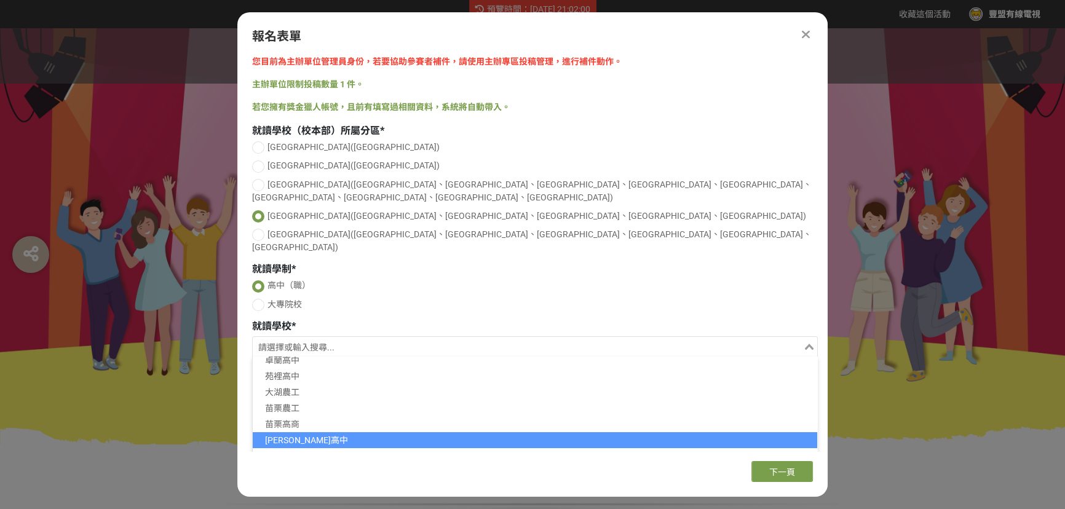
scroll to position [0, 0]
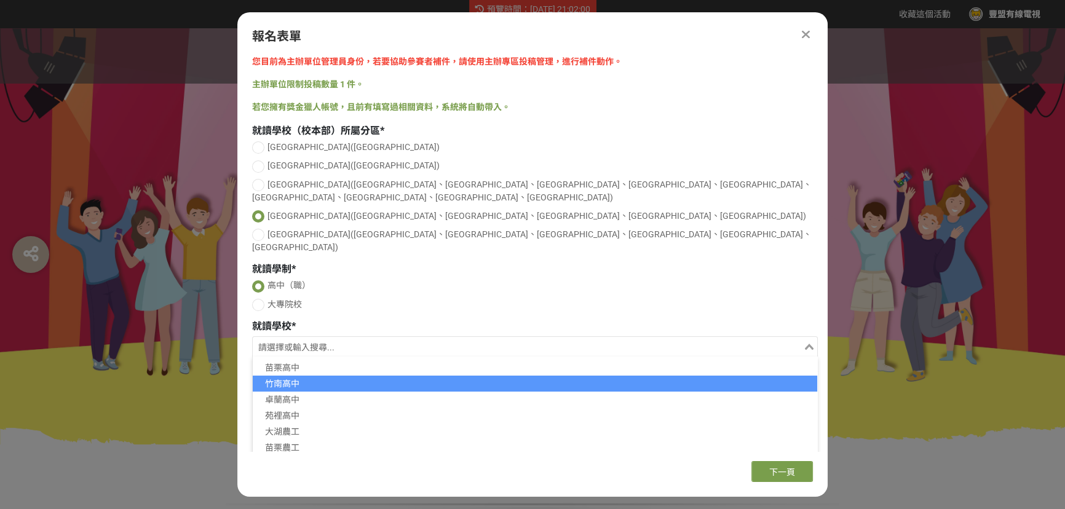
click at [365, 279] on label "高中（職）" at bounding box center [535, 285] width 566 height 13
click at [263, 285] on input "高中（職）" at bounding box center [259, 289] width 8 height 8
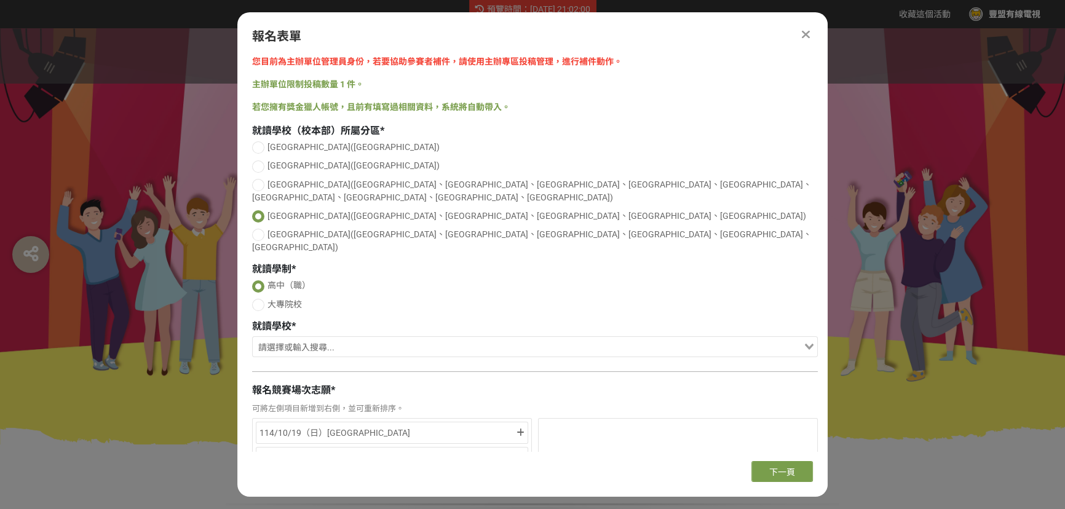
click at [296, 340] on input "Search for option" at bounding box center [528, 348] width 548 height 17
drag, startPoint x: 341, startPoint y: 281, endPoint x: 349, endPoint y: 279, distance: 7.6
click at [348, 298] on label "大專院校" at bounding box center [535, 304] width 566 height 13
click at [261, 301] on input "大專院校" at bounding box center [257, 305] width 8 height 8
radio input "false"
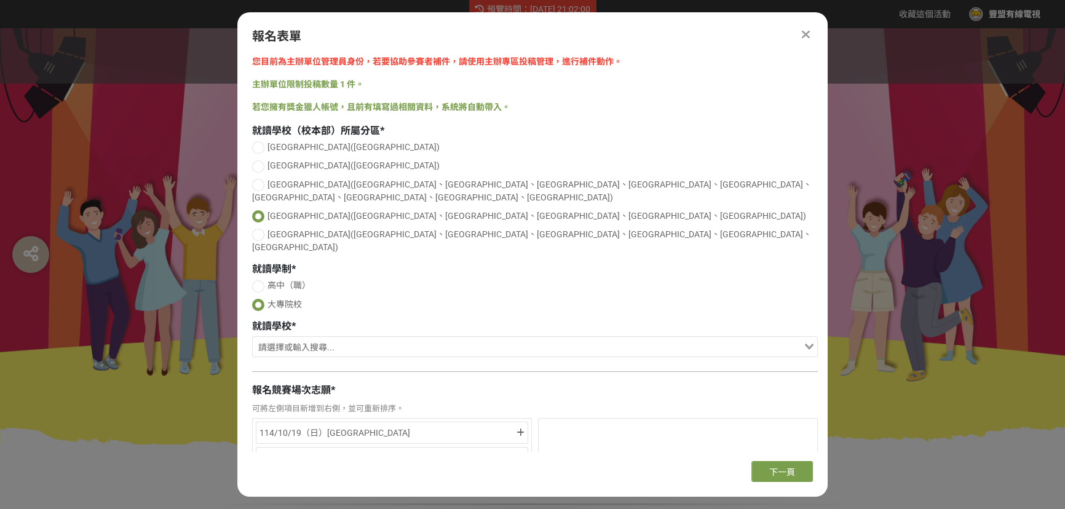
click at [319, 340] on input "Search for option" at bounding box center [528, 348] width 548 height 17
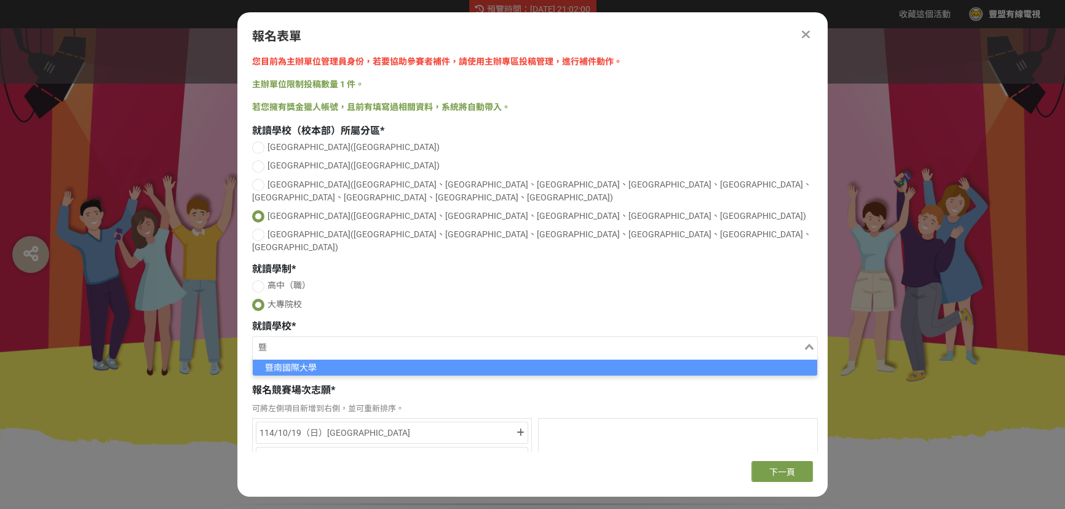
type input "暨"
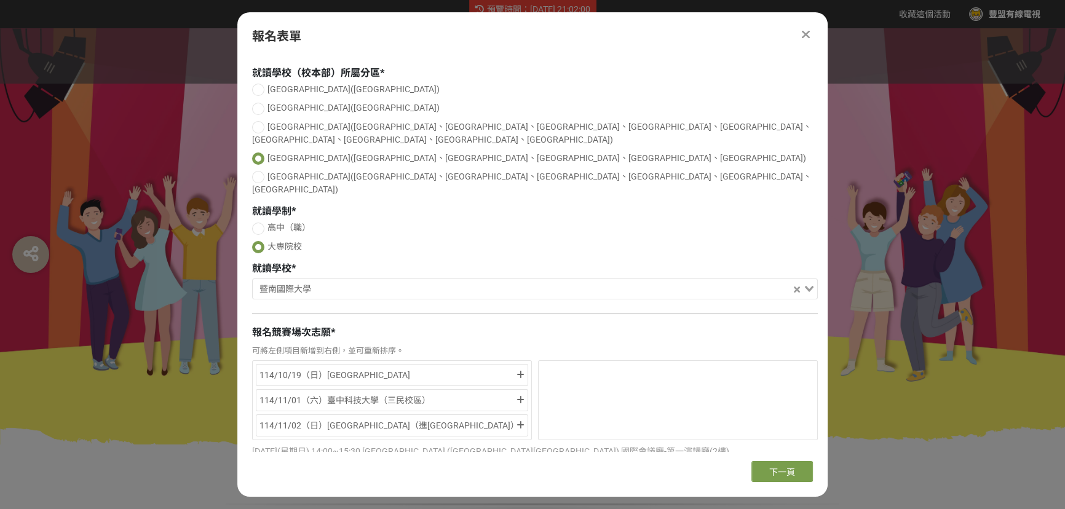
scroll to position [111, 0]
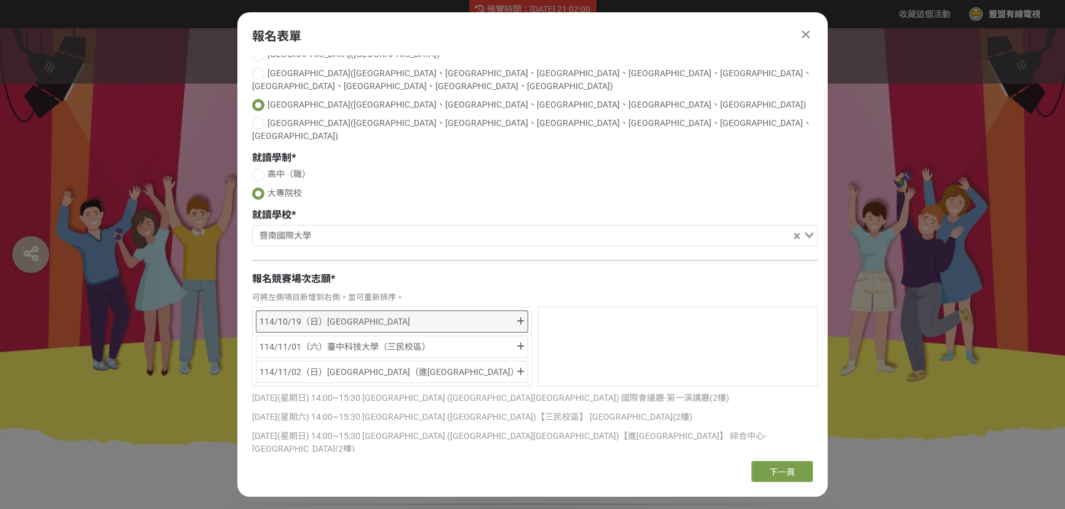
click at [433, 314] on div "114/10/19（日）[GEOGRAPHIC_DATA]" at bounding box center [387, 321] width 255 height 15
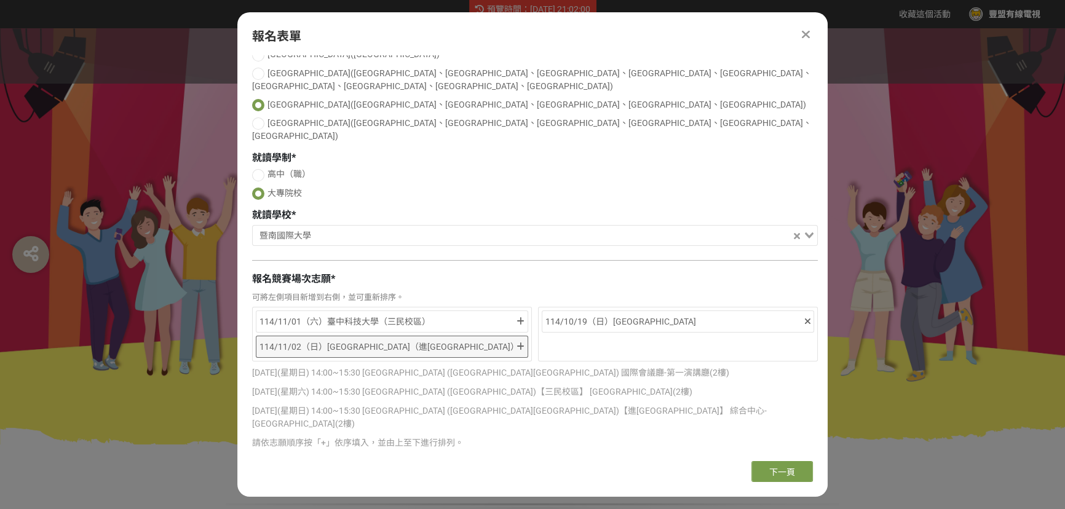
click at [425, 340] on div "114/11/02（日）[GEOGRAPHIC_DATA]（進[GEOGRAPHIC_DATA]）" at bounding box center [387, 347] width 255 height 15
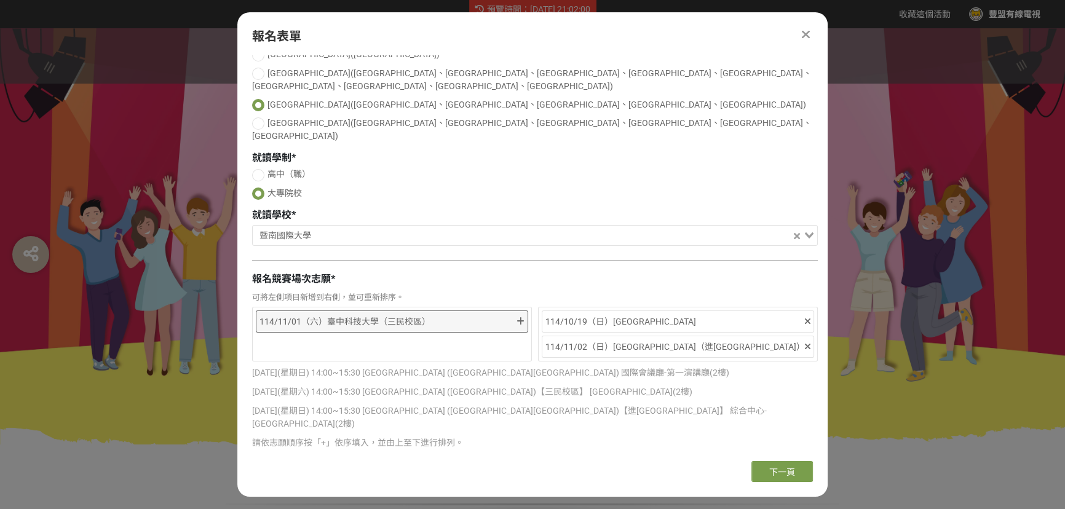
click at [451, 314] on div "114/11/01（六）臺中科技大學（三民校區）" at bounding box center [387, 321] width 255 height 15
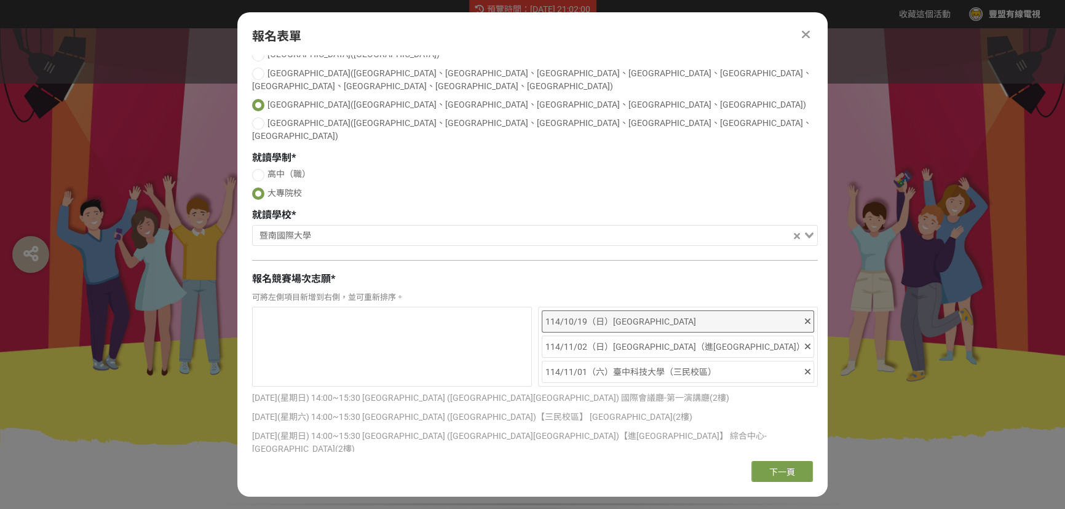
click at [809, 311] on div "114/10/19（日）[GEOGRAPHIC_DATA]" at bounding box center [678, 322] width 272 height 22
click at [805, 317] on icon at bounding box center [808, 321] width 6 height 9
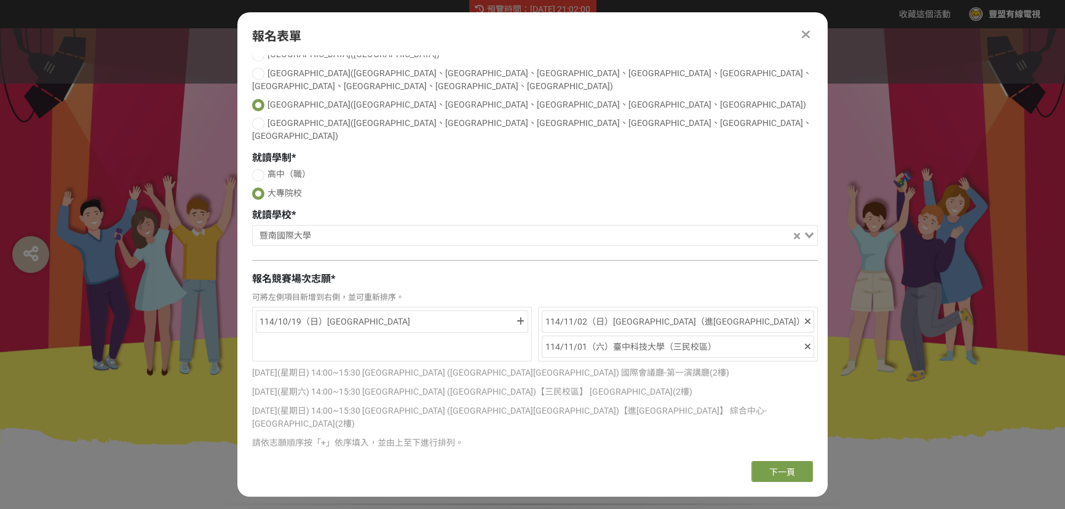
click at [805, 317] on icon at bounding box center [808, 321] width 6 height 9
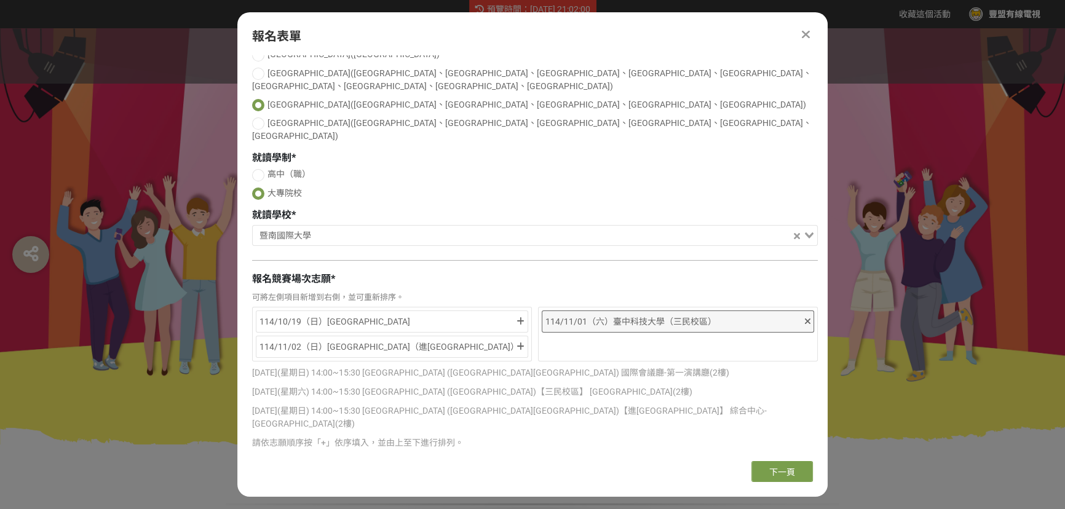
click at [771, 314] on div "114/11/01（六）臺中科技大學（三民校區）" at bounding box center [675, 321] width 258 height 15
click at [805, 317] on icon at bounding box center [808, 321] width 6 height 9
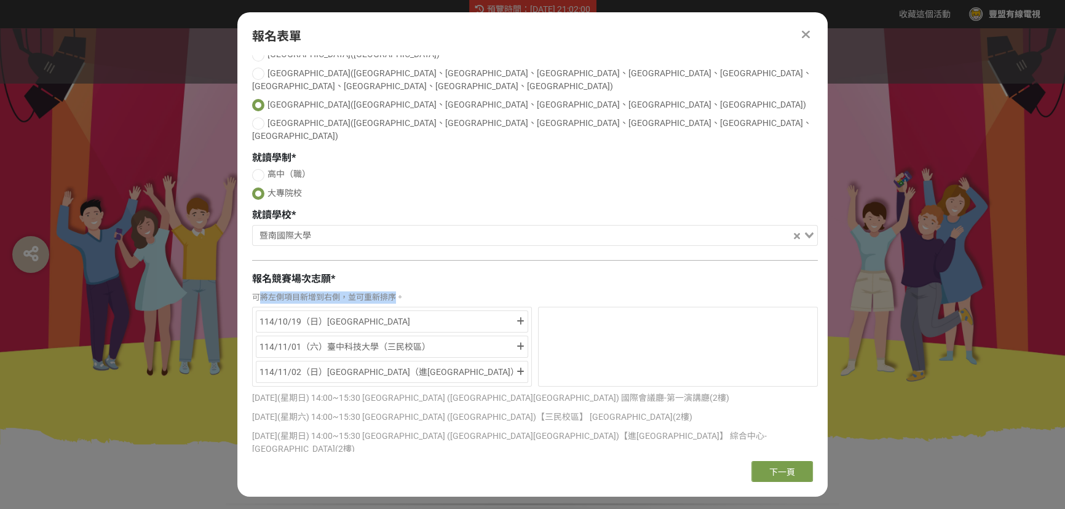
drag, startPoint x: 260, startPoint y: 272, endPoint x: 400, endPoint y: 270, distance: 139.6
click at [399, 292] on div "可將左側項目新增到右側，並可重新排序。" at bounding box center [535, 298] width 566 height 12
click at [405, 292] on div "可將左側項目新增到右側，並可重新排序。" at bounding box center [535, 298] width 566 height 12
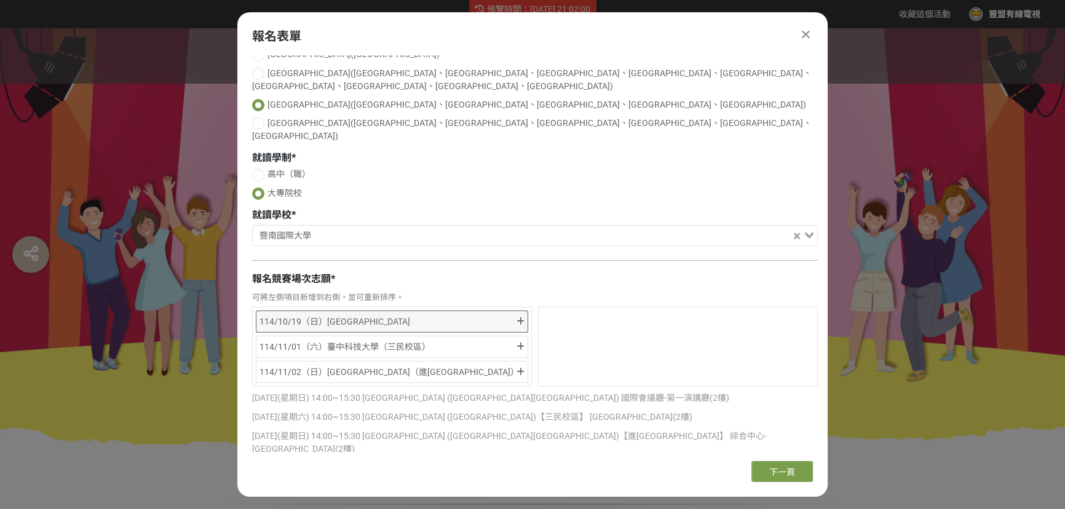
click at [417, 314] on div "114/10/19（日）[GEOGRAPHIC_DATA]" at bounding box center [387, 321] width 255 height 15
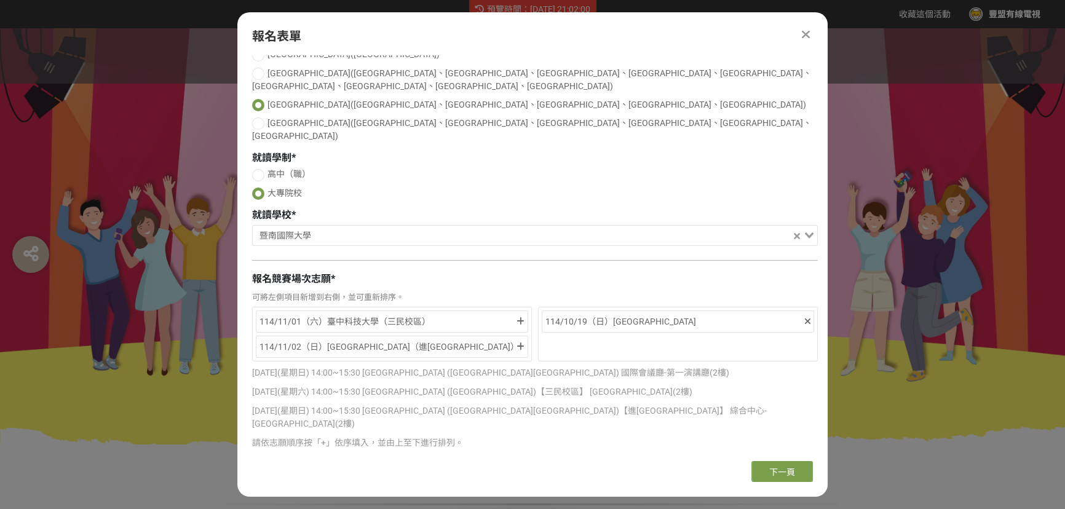
click at [396, 340] on div "114/11/02（日）[GEOGRAPHIC_DATA]（進[GEOGRAPHIC_DATA]）" at bounding box center [387, 347] width 255 height 15
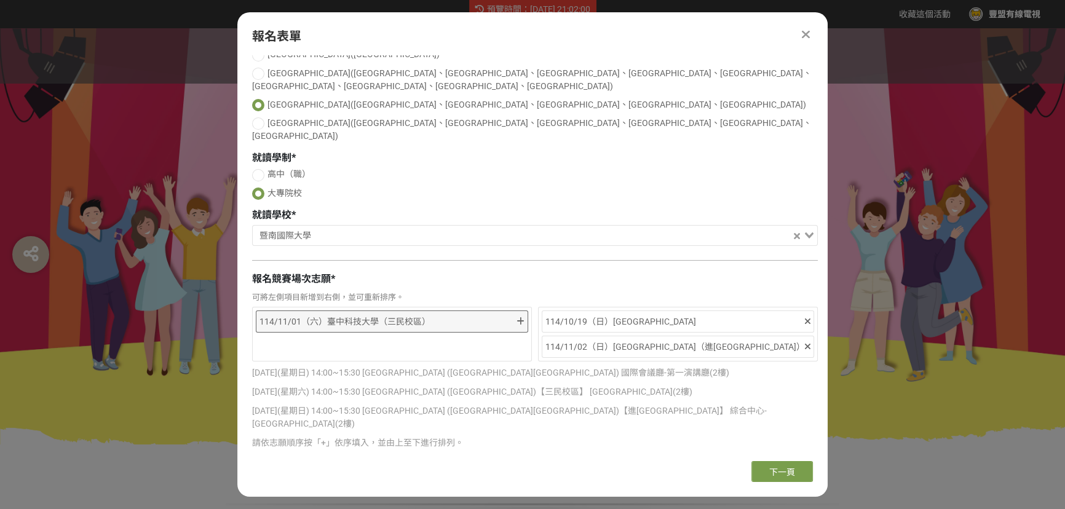
click at [387, 314] on div "114/11/01（六）臺中科技大學（三民校區）" at bounding box center [387, 321] width 255 height 15
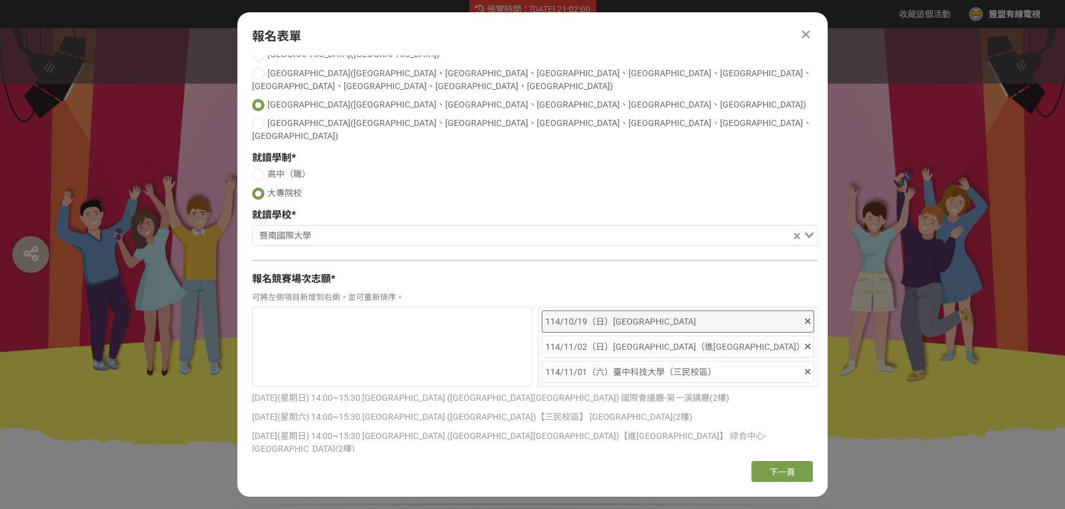
click at [793, 314] on div "114/10/19（日）[GEOGRAPHIC_DATA]" at bounding box center [675, 321] width 258 height 15
click at [669, 314] on div "114/10/19（日）[GEOGRAPHIC_DATA]" at bounding box center [675, 321] width 258 height 15
click at [807, 317] on icon at bounding box center [808, 321] width 6 height 9
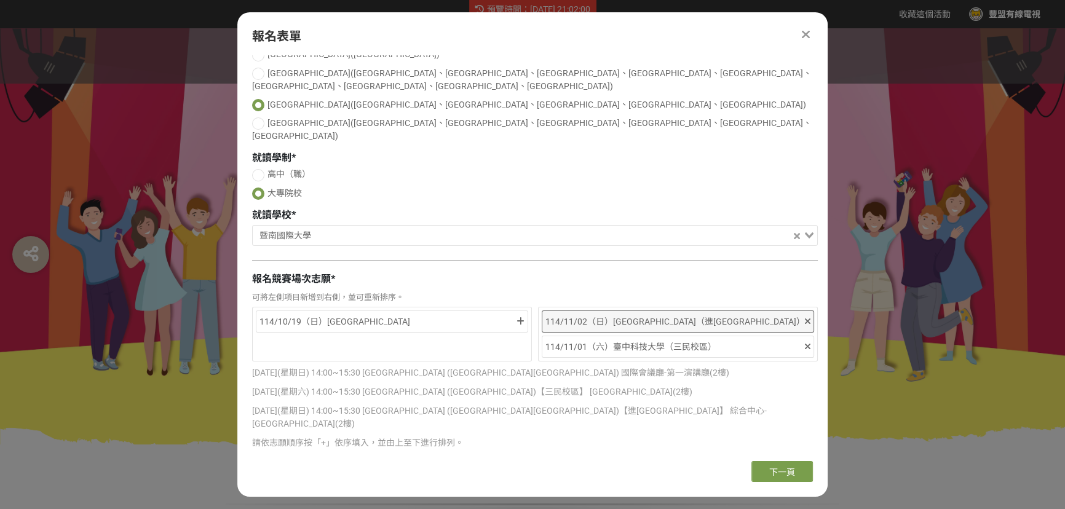
click at [806, 317] on icon at bounding box center [808, 321] width 6 height 9
click at [806, 314] on div at bounding box center [808, 321] width 6 height 15
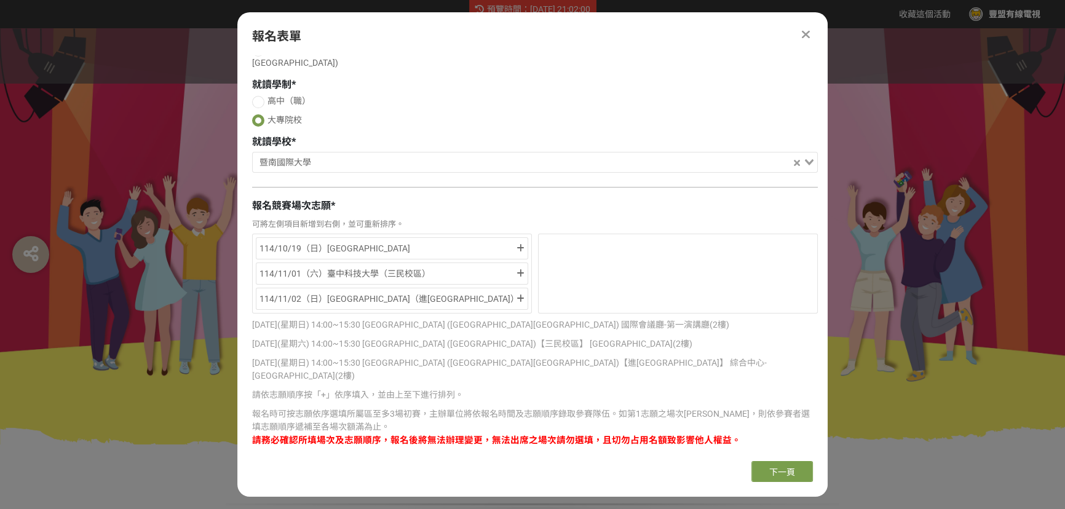
scroll to position [185, 0]
click at [359, 241] on div "114/10/19（日）[GEOGRAPHIC_DATA]" at bounding box center [387, 248] width 255 height 15
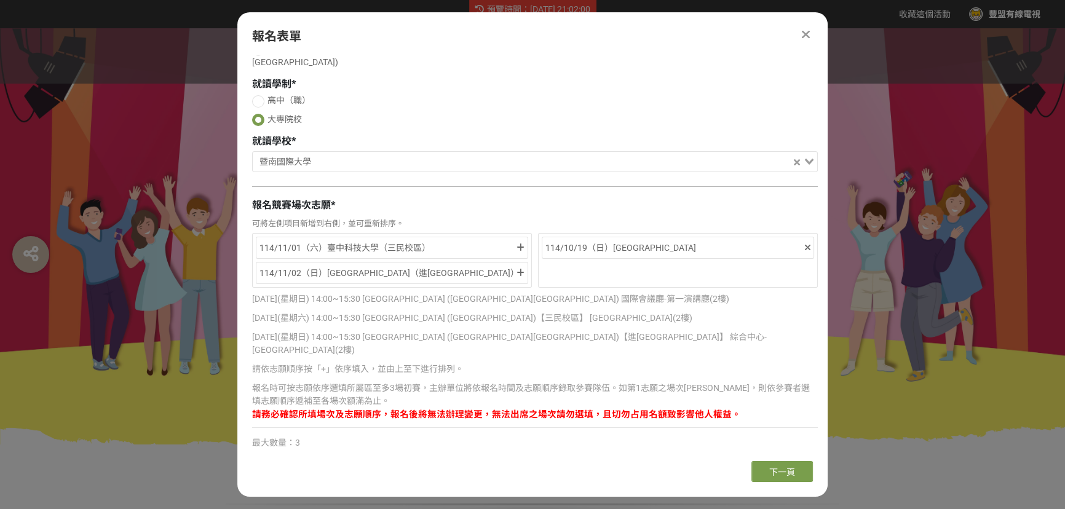
scroll to position [160, 0]
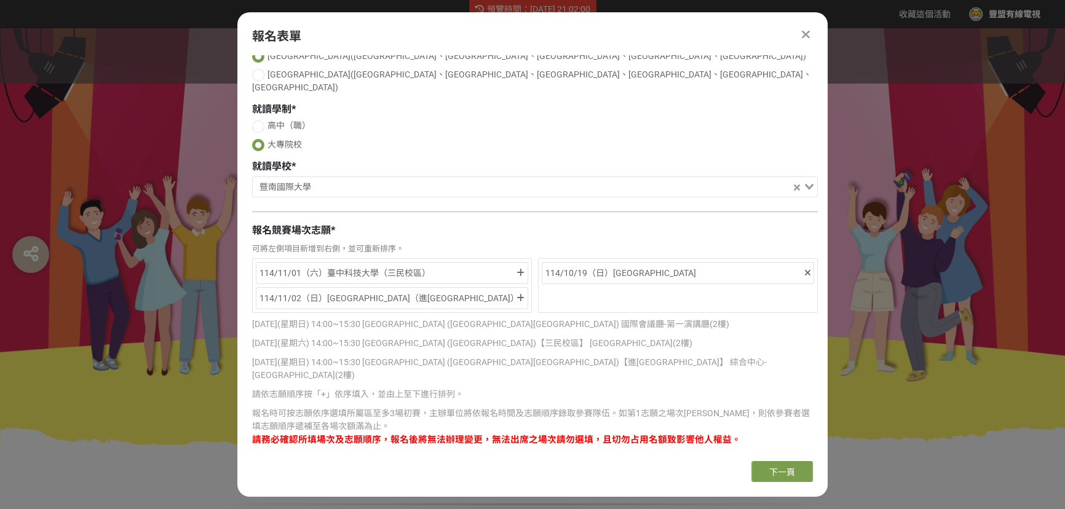
click at [352, 243] on div "可將左側項目新增到右側，並可重新排序。" at bounding box center [535, 249] width 566 height 12
click at [343, 262] on div "114/11/01（六）臺中科技大學（三民校區）" at bounding box center [392, 273] width 272 height 22
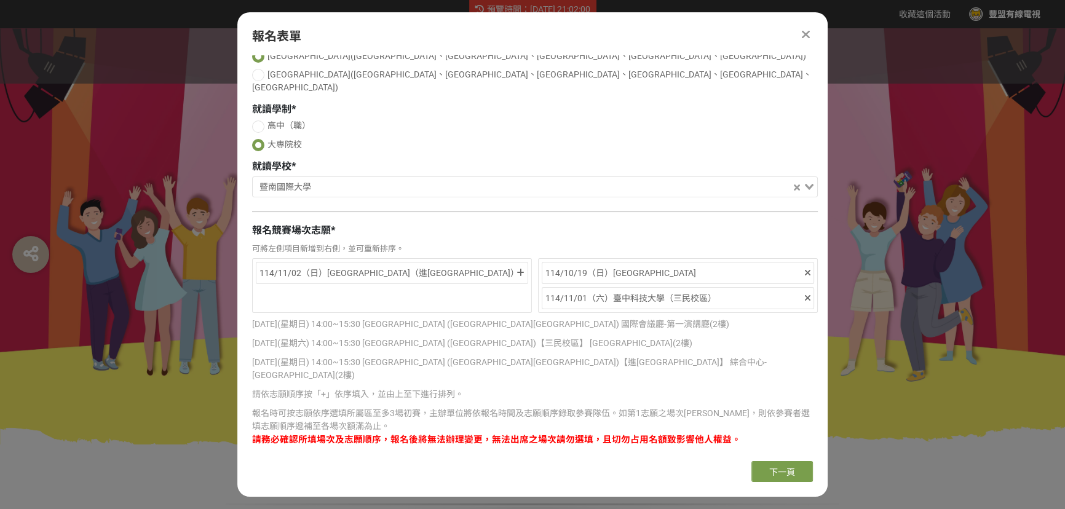
click at [344, 266] on div "114/11/02（日）[GEOGRAPHIC_DATA]（進[GEOGRAPHIC_DATA]）" at bounding box center [392, 285] width 280 height 55
click at [356, 266] on div "114/11/02（日）[GEOGRAPHIC_DATA]（進[GEOGRAPHIC_DATA]）" at bounding box center [387, 273] width 255 height 15
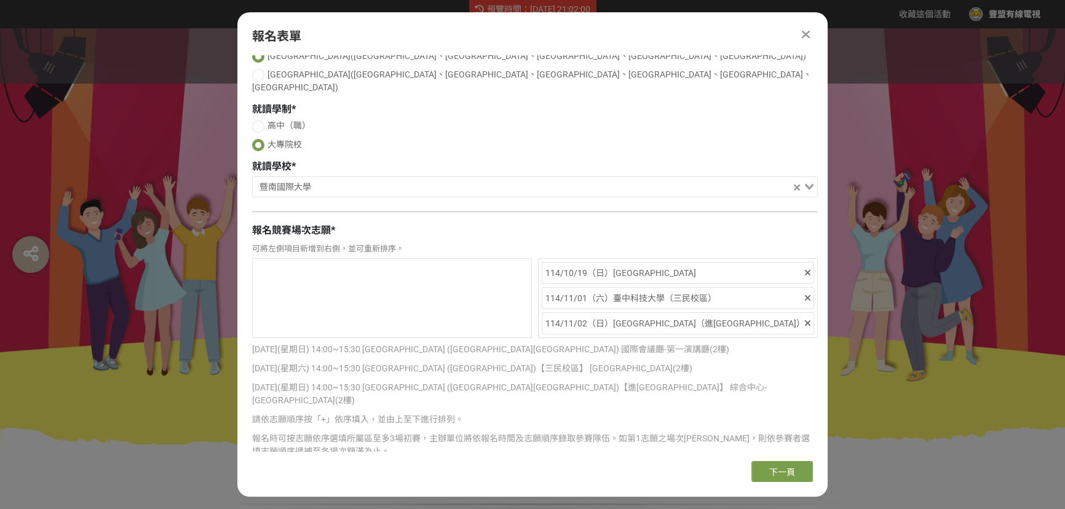
scroll to position [185, 0]
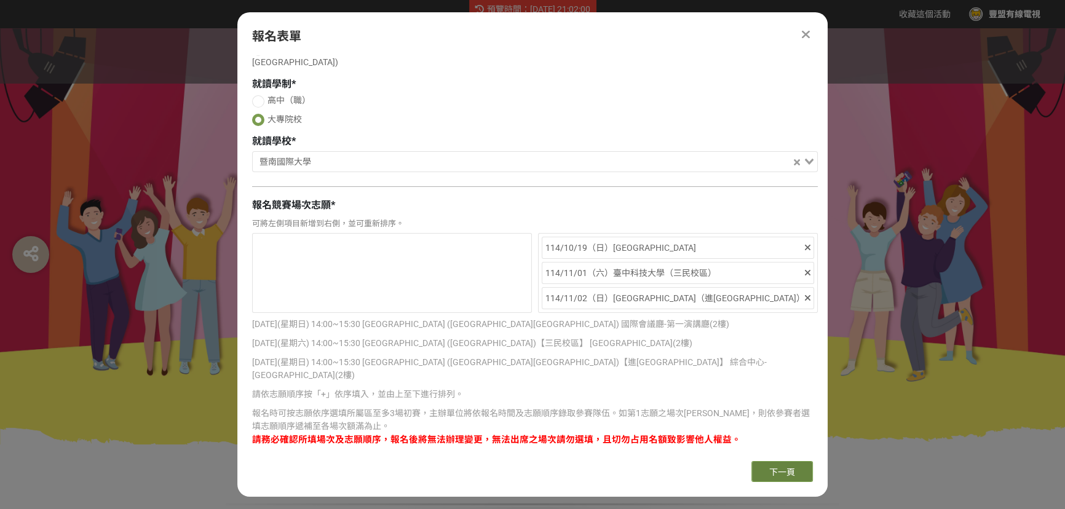
click at [782, 470] on span "下一頁" at bounding box center [782, 472] width 26 height 10
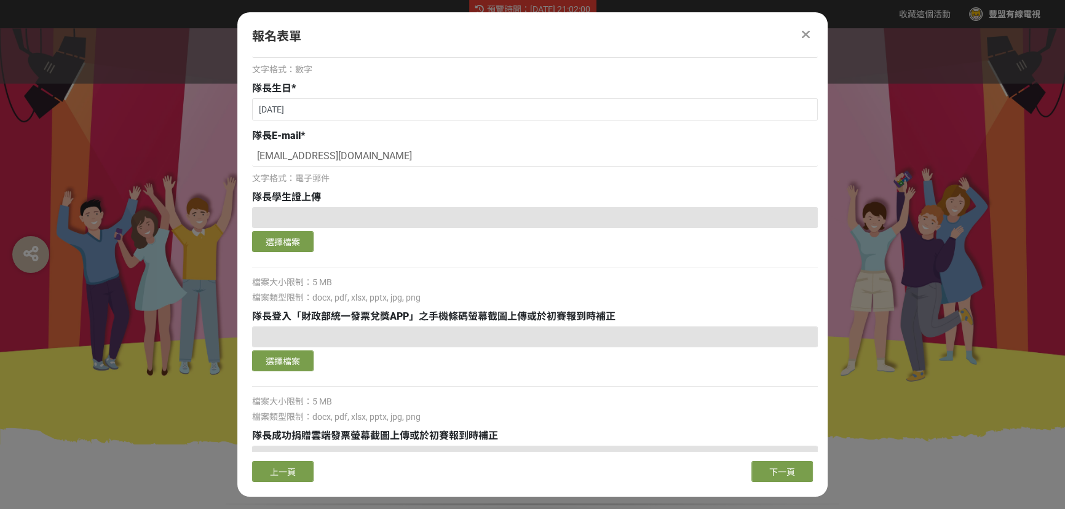
scroll to position [167, 0]
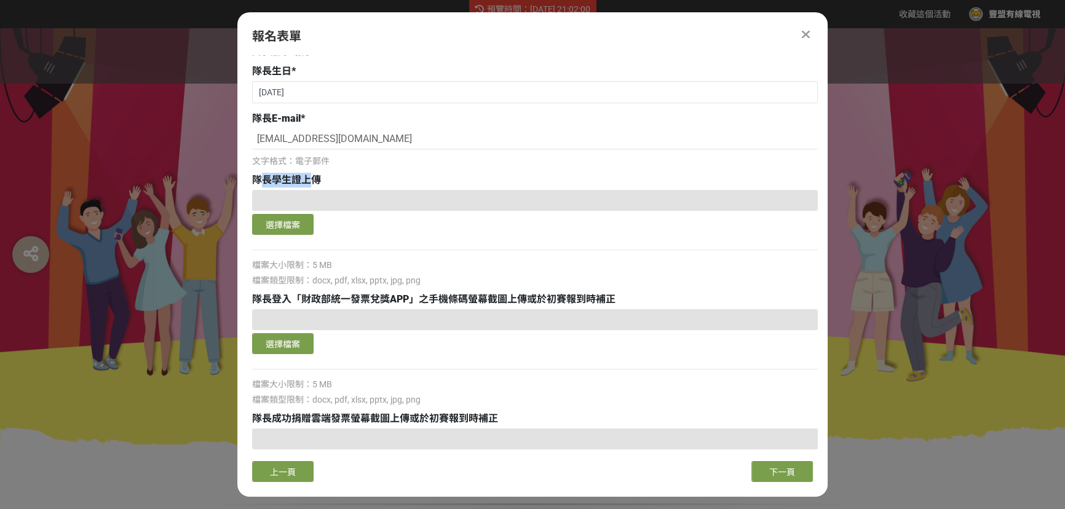
drag, startPoint x: 258, startPoint y: 178, endPoint x: 313, endPoint y: 177, distance: 54.8
click at [312, 177] on span "隊長學生證上傳" at bounding box center [286, 180] width 69 height 12
click at [341, 178] on div "隊長學生證上傳" at bounding box center [535, 180] width 566 height 15
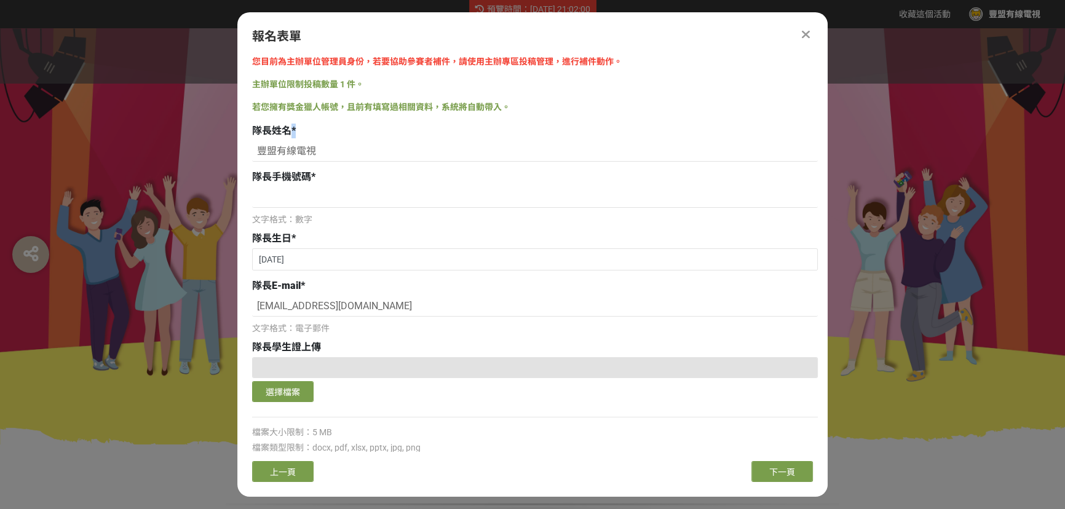
drag, startPoint x: 300, startPoint y: 127, endPoint x: 291, endPoint y: 129, distance: 8.8
click at [291, 129] on div "隊長姓名 *" at bounding box center [535, 131] width 566 height 15
drag, startPoint x: 319, startPoint y: 175, endPoint x: 311, endPoint y: 178, distance: 8.6
click at [311, 178] on div "隊長手機號碼 *" at bounding box center [535, 177] width 566 height 15
drag, startPoint x: 296, startPoint y: 239, endPoint x: 289, endPoint y: 237, distance: 7.0
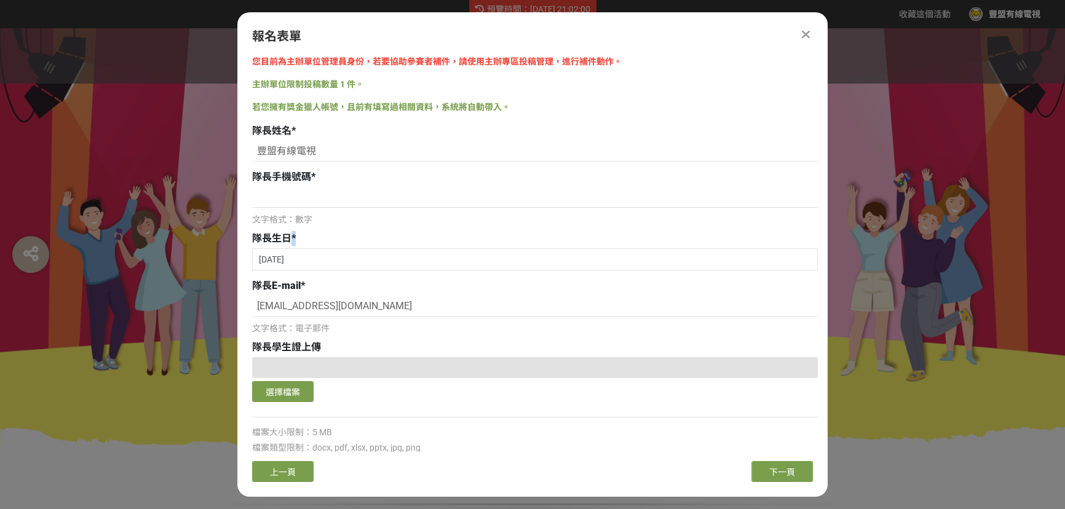
click at [289, 237] on div "隊長生日 *" at bounding box center [535, 238] width 566 height 15
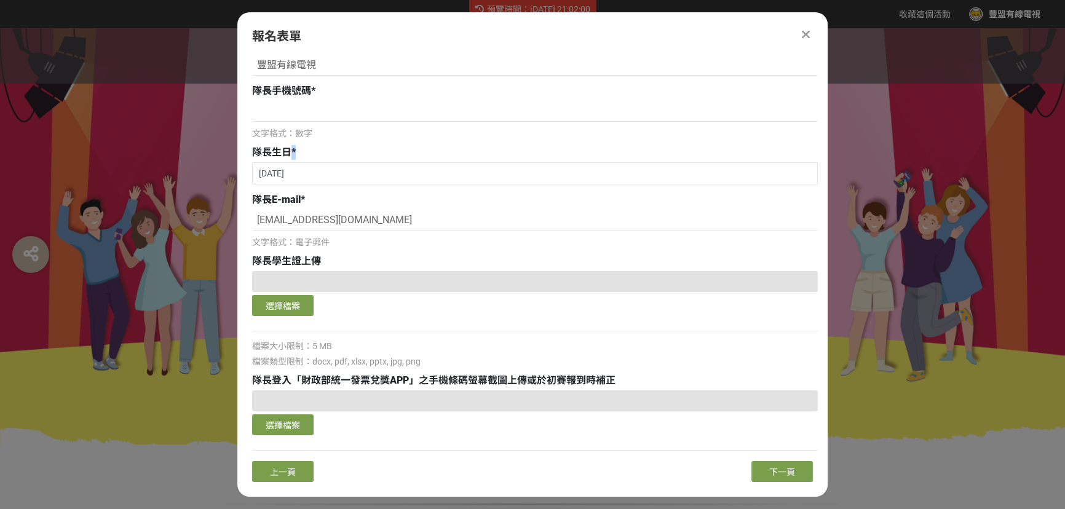
scroll to position [167, 0]
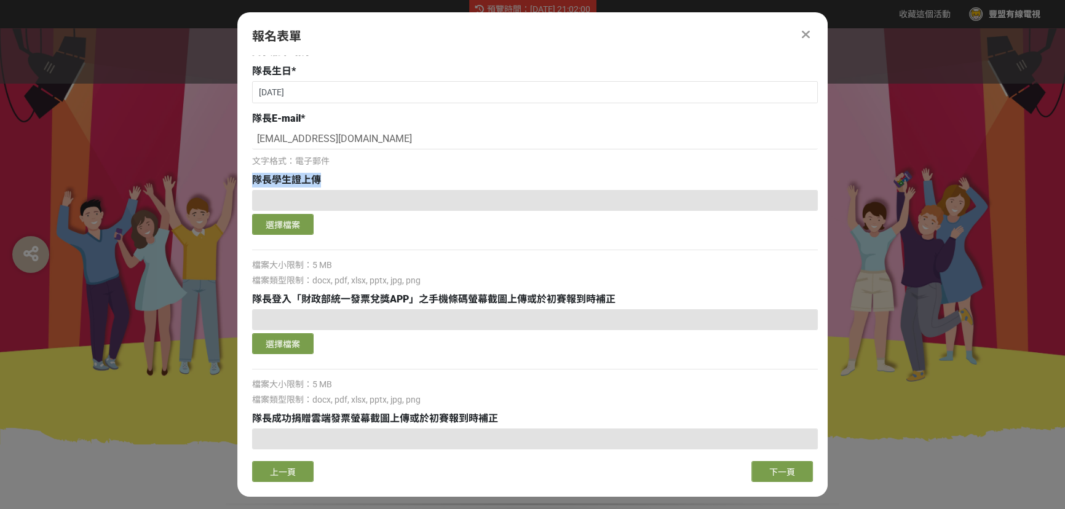
drag, startPoint x: 322, startPoint y: 176, endPoint x: 244, endPoint y: 179, distance: 78.8
click at [244, 179] on div "您目前為主辦單位管理員身份，若要協助參賽者補件，請使用主辦專區投稿管理，進行補件動作。 主辦單位限制投稿數量 1 件。 若您擁有獎金獵人帳號，且前有填寫過相關…" at bounding box center [532, 253] width 590 height 396
click at [365, 180] on div "隊長學生證上傳" at bounding box center [535, 180] width 566 height 15
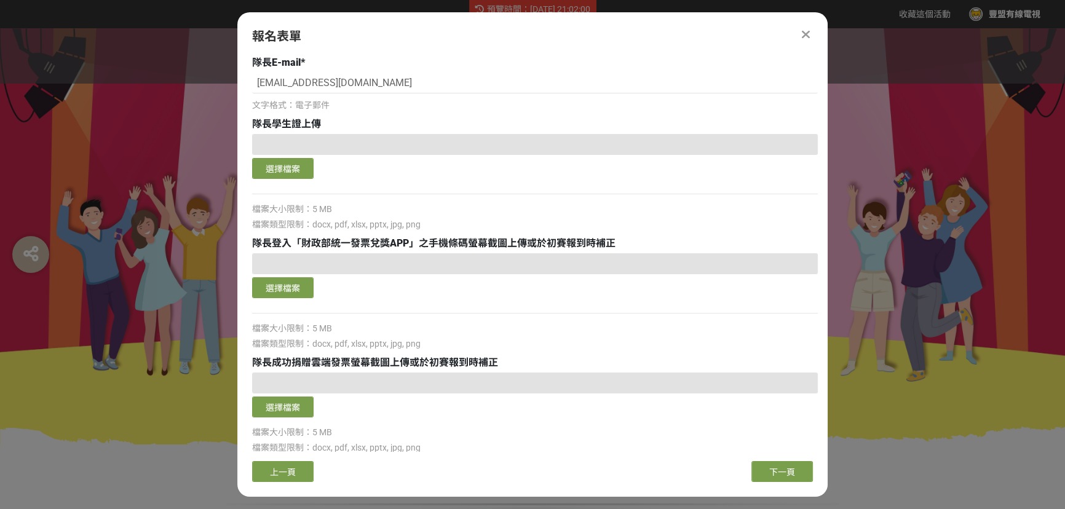
scroll to position [279, 0]
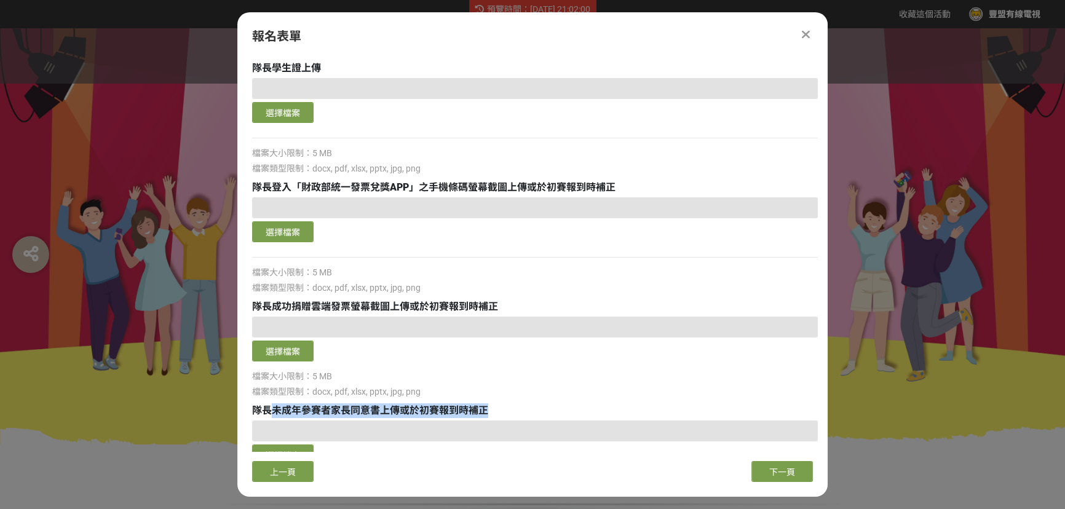
drag, startPoint x: 268, startPoint y: 407, endPoint x: 488, endPoint y: 410, distance: 219.6
click at [487, 410] on span "隊長未成年參賽者家長同意書上傳或於初賽報到時補正" at bounding box center [370, 411] width 236 height 12
click at [469, 414] on span "隊長未成年參賽者家長同意書上傳或於初賽報到時補正" at bounding box center [370, 411] width 236 height 12
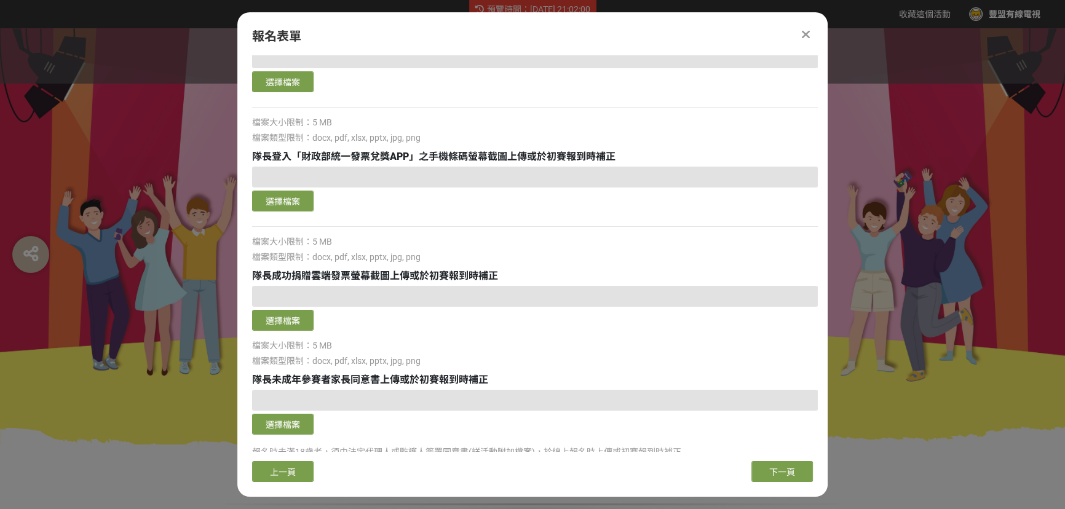
scroll to position [335, 0]
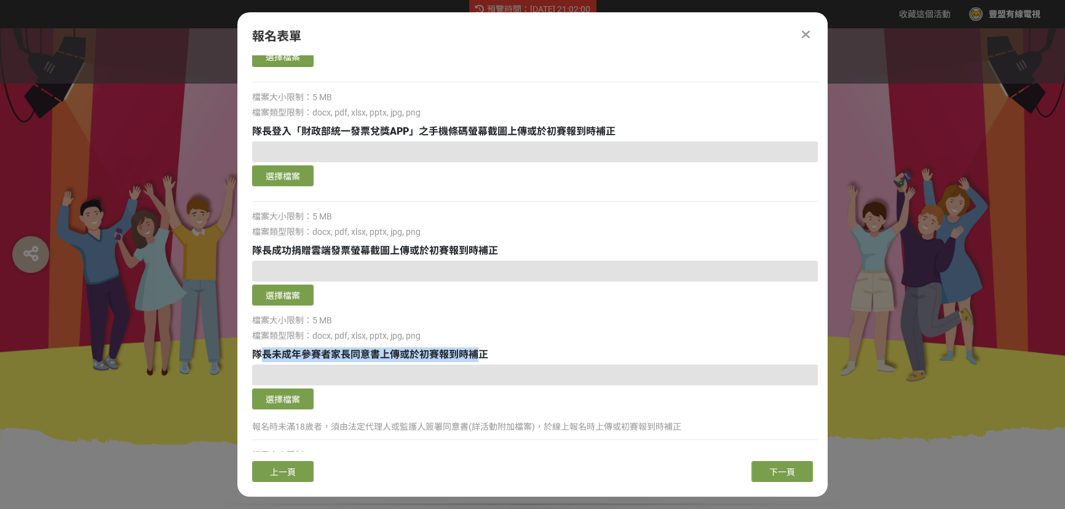
drag, startPoint x: 259, startPoint y: 353, endPoint x: 482, endPoint y: 347, distance: 223.4
click at [482, 348] on div "隊長未成年參賽者家長同意書上傳或於初賽報到時補正" at bounding box center [535, 355] width 566 height 15
click at [485, 357] on span "隊長未成年參賽者家長同意書上傳或於初賽報到時補正" at bounding box center [370, 355] width 236 height 12
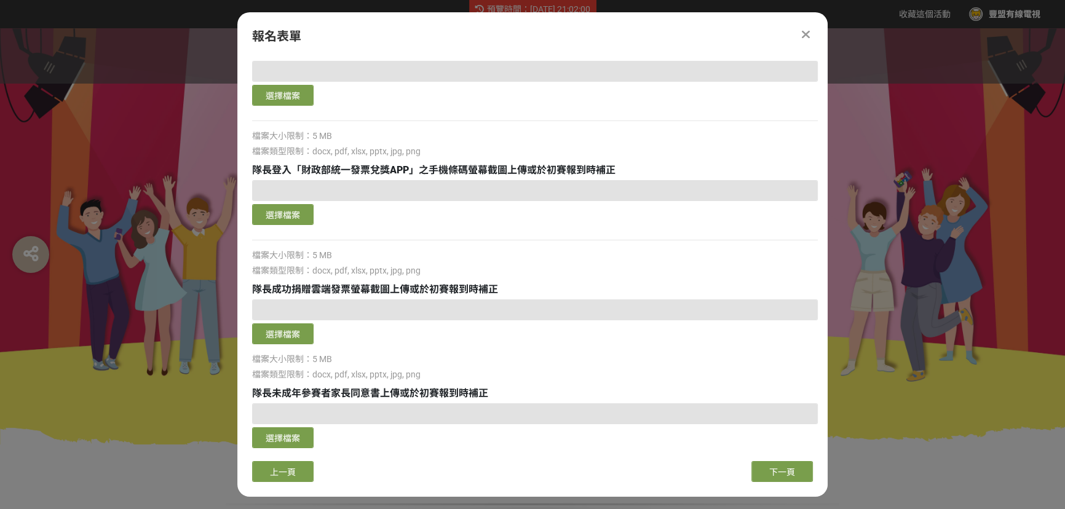
scroll to position [279, 0]
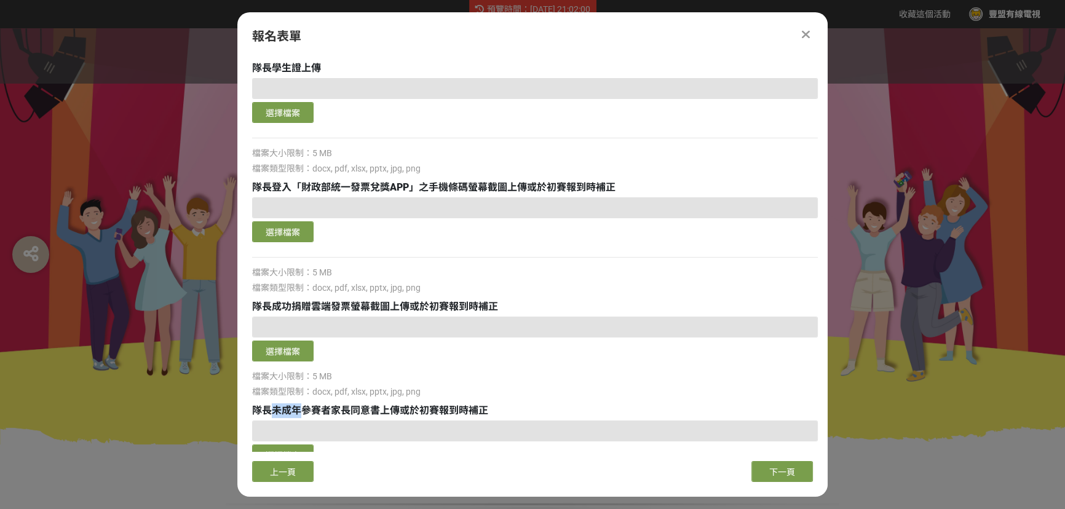
drag, startPoint x: 272, startPoint y: 408, endPoint x: 301, endPoint y: 409, distance: 28.3
click at [301, 409] on span "隊長未成年參賽者家長同意書上傳或於初賽報到時補正" at bounding box center [370, 411] width 236 height 12
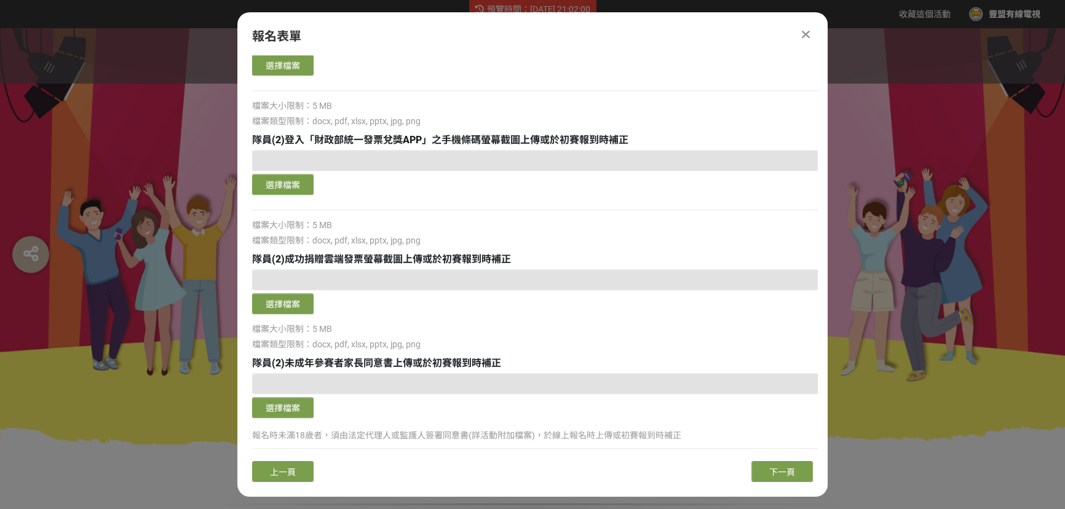
scroll to position [1747, 0]
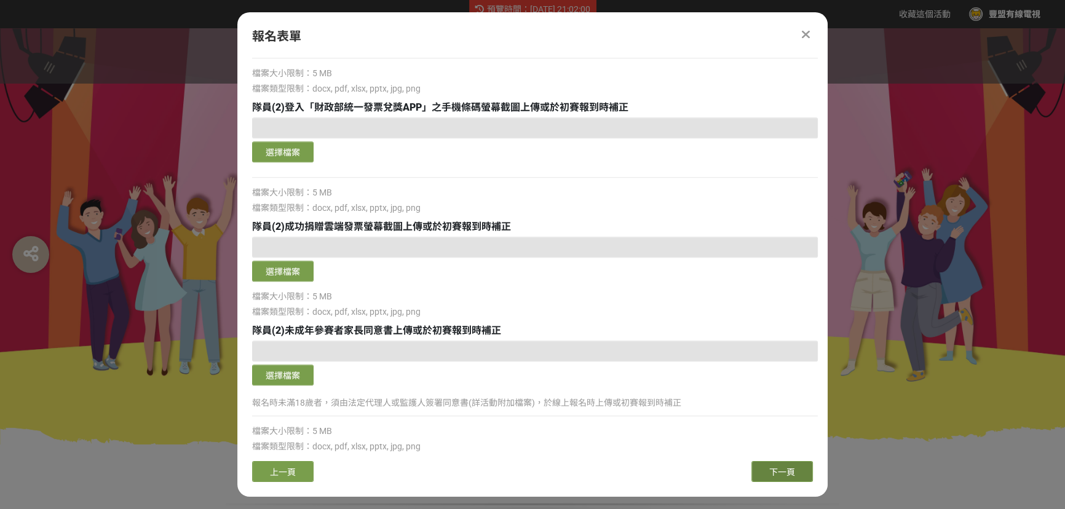
click at [775, 473] on span "下一頁" at bounding box center [782, 472] width 26 height 10
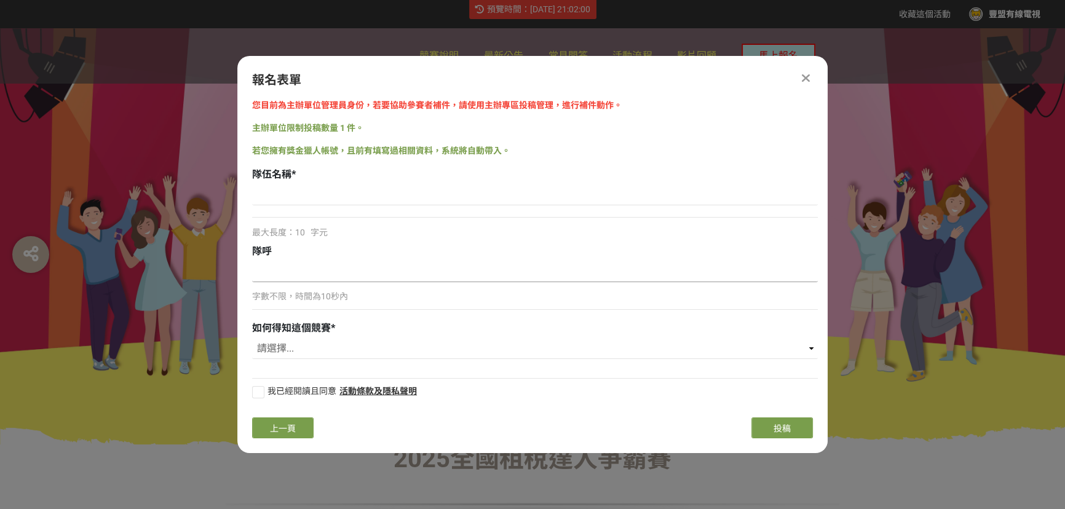
click at [354, 266] on input at bounding box center [535, 271] width 566 height 21
click at [293, 188] on input at bounding box center [535, 195] width 566 height 21
click at [326, 352] on select "請選擇... 國稅局推薦 校園講座 / 老師系上推薦 Facebook / Instagram 獎金獵人網站 活動海報 其他" at bounding box center [535, 348] width 566 height 21
drag, startPoint x: 354, startPoint y: 300, endPoint x: 343, endPoint y: 300, distance: 11.1
click at [354, 296] on p "字數不限，時間為10秒內" at bounding box center [535, 296] width 566 height 13
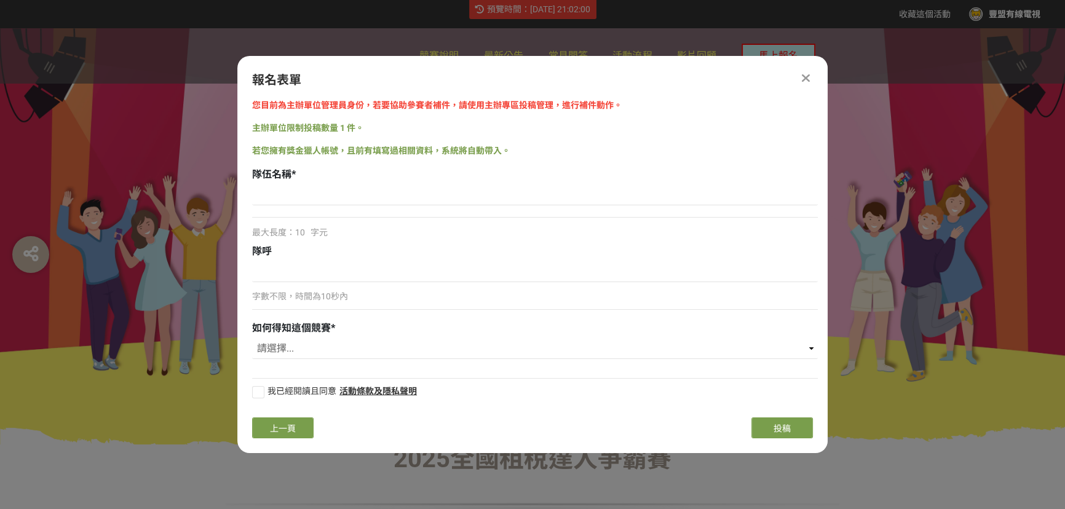
click at [805, 76] on icon at bounding box center [806, 78] width 8 height 12
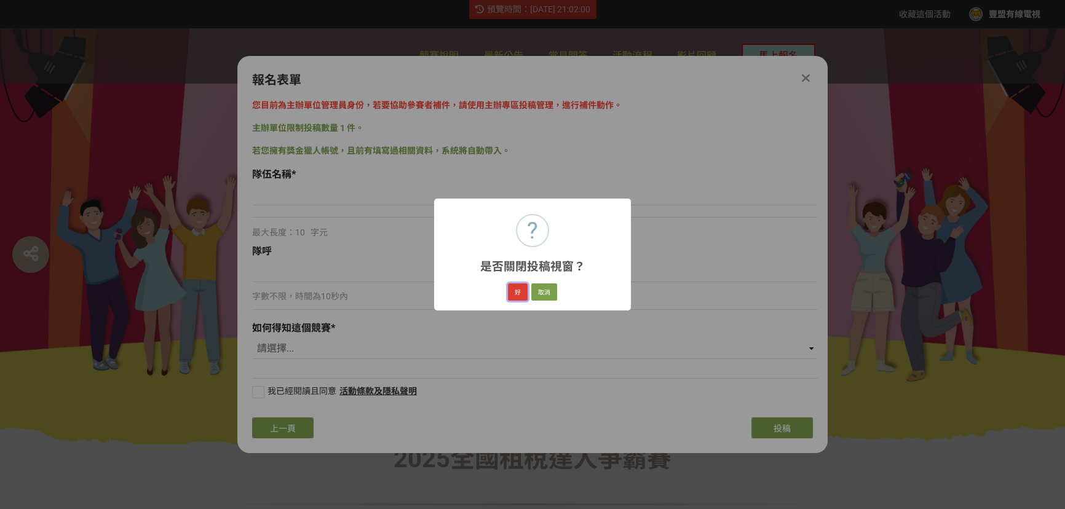
click at [515, 292] on button "好" at bounding box center [518, 292] width 20 height 17
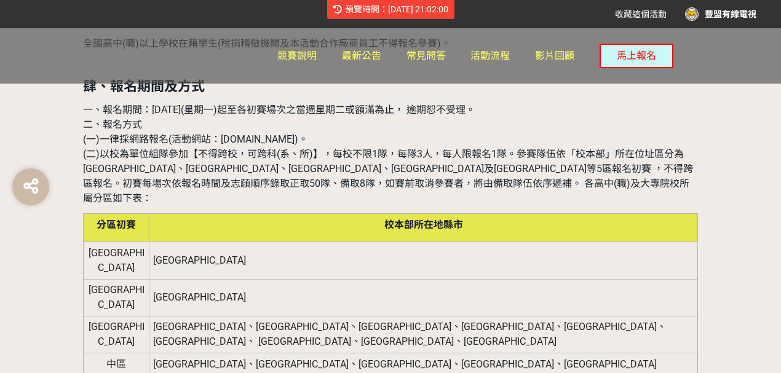
scroll to position [898, 0]
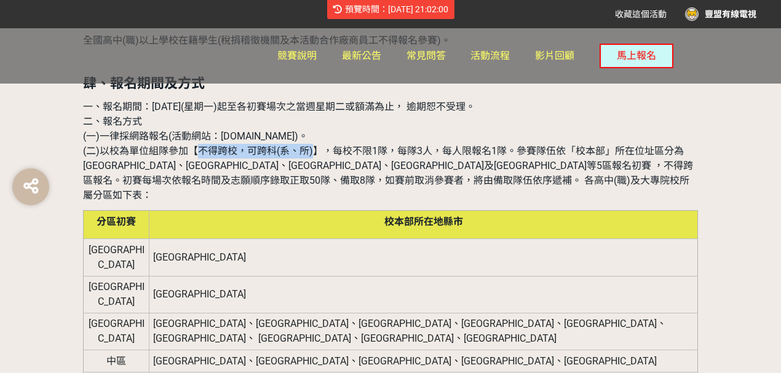
drag, startPoint x: 202, startPoint y: 136, endPoint x: 317, endPoint y: 150, distance: 115.9
click at [316, 145] on span "(二)以校為單位組隊參加【不得跨校，可跨科(系、所)】，每校不限1隊，每隊3人，每人限報名1隊。參賽隊伍依「校本部」所在位址區分為[GEOGRAPHIC_DA…" at bounding box center [388, 173] width 610 height 56
click at [205, 145] on span "(二)以校為單位組隊參加【不得跨校，可跨科(系、所)】，每校不限1隊，每隊3人，每人限報名1隊。參賽隊伍依「校本部」所在位址區分為[GEOGRAPHIC_DA…" at bounding box center [388, 173] width 610 height 56
drag, startPoint x: 193, startPoint y: 134, endPoint x: 324, endPoint y: 135, distance: 131.6
click at [324, 145] on span "(二)以校為單位組隊參加【不得跨校，可跨科(系、所)】，每校不限1隊，每隊3人，每人限報名1隊。參賽隊伍依「校本部」所在位址區分為[GEOGRAPHIC_DA…" at bounding box center [388, 173] width 610 height 56
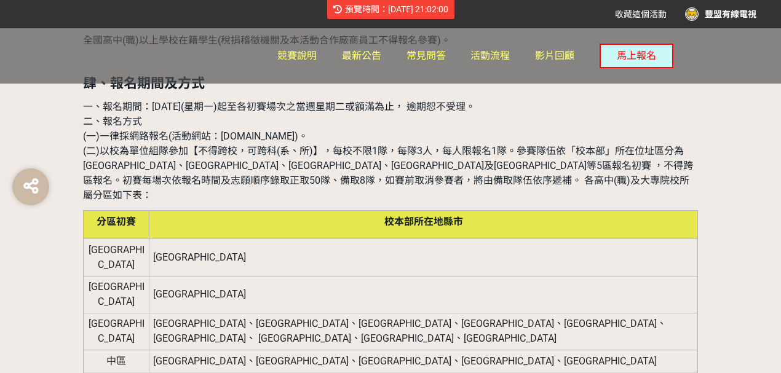
click at [402, 154] on span "(二)以校為單位組隊參加【不得跨校，可跨科(系、所)】，每校不限1隊，每隊3人，每人限報名1隊。參賽隊伍依「校本部」所在位址區分為[GEOGRAPHIC_DA…" at bounding box center [388, 173] width 610 height 56
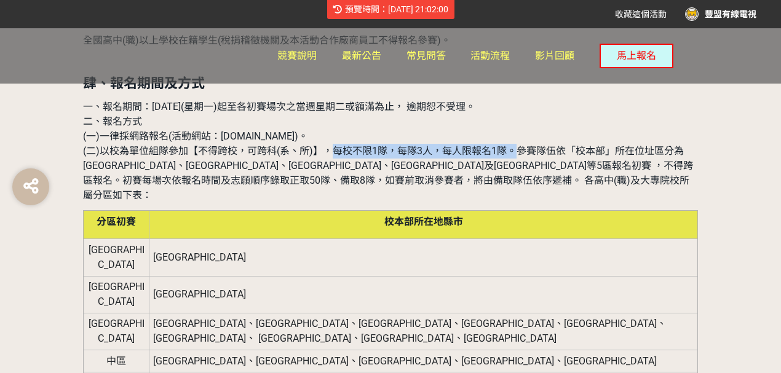
drag, startPoint x: 326, startPoint y: 133, endPoint x: 501, endPoint y: 139, distance: 174.8
click at [509, 145] on span "(二)以校為單位組隊參加【不得跨校，可跨科(系、所)】，每校不限1隊，每隊3人，每人限報名1隊。參賽隊伍依「校本部」所在位址區分為[GEOGRAPHIC_DA…" at bounding box center [388, 173] width 610 height 56
click at [482, 145] on span "(二)以校為單位組隊參加【不得跨校，可跨科(系、所)】，每校不限1隊，每隊3人，每人限報名1隊。參賽隊伍依「校本部」所在位址區分為[GEOGRAPHIC_DA…" at bounding box center [388, 173] width 610 height 56
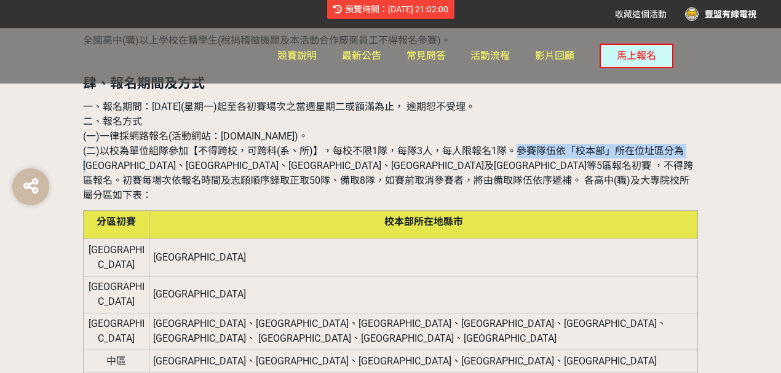
drag, startPoint x: 513, startPoint y: 137, endPoint x: 688, endPoint y: 140, distance: 174.7
click at [695, 129] on p "一、報名期間：[DATE](星期一)起至各初賽場次之當週星期二或額滿為止， 逾期恕不受理。 二、報名方式 (一)一律採網路報名(活動網站：[DOMAIN_NA…" at bounding box center [390, 151] width 615 height 103
click at [622, 151] on span "(二)以校為單位組隊參加【不得跨校，可跨科(系、所)】，每校不限1隊，每隊3人，每人限報名1隊。參賽隊伍依「校本部」所在位址區分為[GEOGRAPHIC_DA…" at bounding box center [388, 173] width 610 height 56
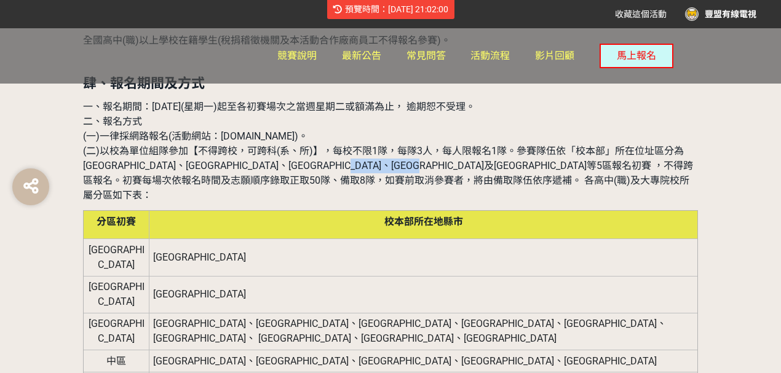
drag, startPoint x: 525, startPoint y: 150, endPoint x: 632, endPoint y: 156, distance: 107.2
click at [632, 156] on p "一、報名期間：[DATE](星期一)起至各初賽場次之當週星期二或額滿為止， 逾期恕不受理。 二、報名方式 (一)一律採網路報名(活動網站：[DOMAIN_NA…" at bounding box center [390, 151] width 615 height 103
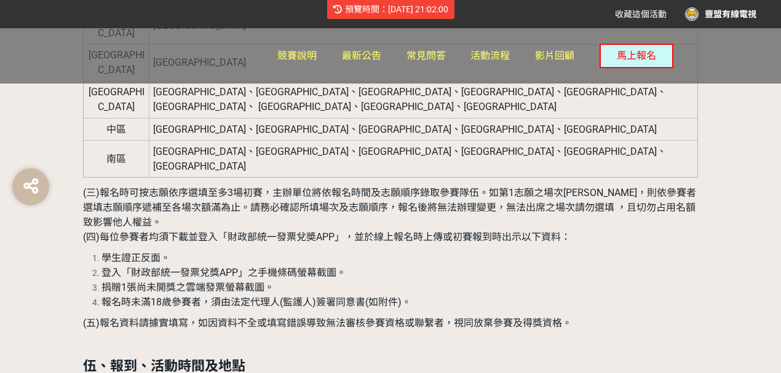
scroll to position [1144, 0]
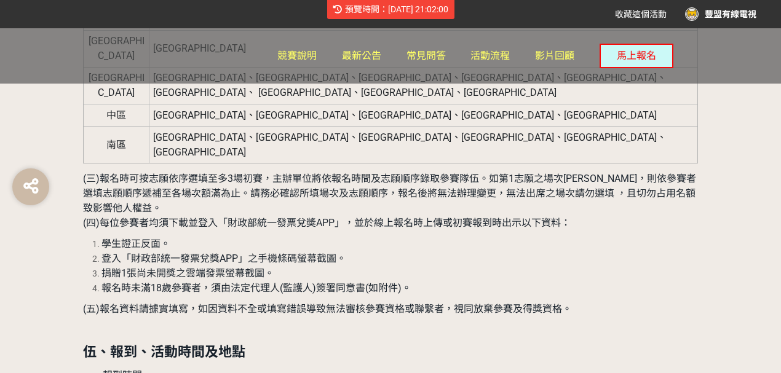
drag, startPoint x: 97, startPoint y: 152, endPoint x: 428, endPoint y: 203, distance: 335.4
click at [428, 237] on ol "學生證正反面。 登入「財政部統一發票兌獎APP」之手機條碼螢幕截圖。 捐贈1張尚未開獎之雲端發票螢幕截圖。 報名時未滿18歲參賽者，須由法定代理人(監護人)簽…" at bounding box center [390, 266] width 615 height 59
click at [101, 252] on li "登入「財政部統一發票兌獎APP」之手機條碼螢幕截圖。" at bounding box center [399, 259] width 597 height 15
drag, startPoint x: 96, startPoint y: 154, endPoint x: 421, endPoint y: 194, distance: 327.1
click at [421, 237] on ol "學生證正反面。 登入「財政部統一發票兌獎APP」之手機條碼螢幕截圖。 捐贈1張尚未開獎之雲端發票螢幕截圖。 報名時未滿18歲參賽者，須由法定代理人(監護人)簽…" at bounding box center [390, 266] width 615 height 59
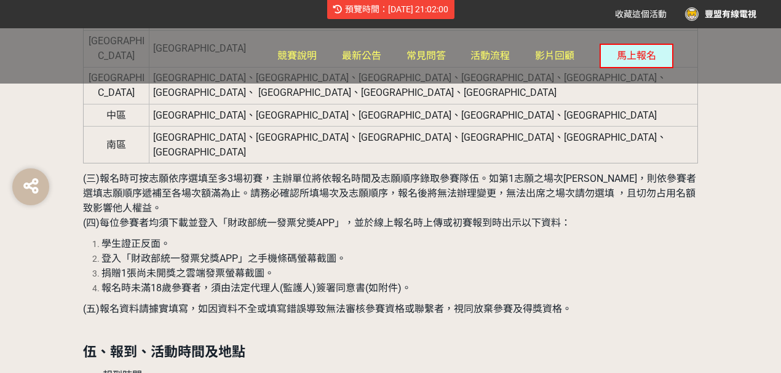
click at [421, 281] on li "報名時未滿18歲參賽者，須由法定代理人(監護人)簽署同意書(如附件)。" at bounding box center [399, 288] width 597 height 15
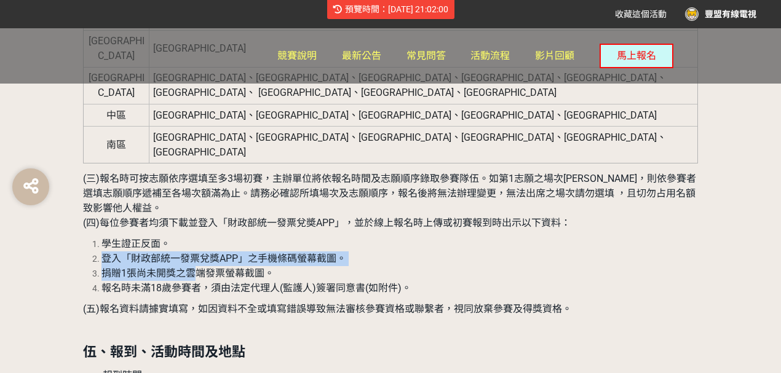
drag, startPoint x: 200, startPoint y: 183, endPoint x: 95, endPoint y: 165, distance: 106.8
click at [95, 237] on ol "學生證正反面。 登入「財政部統一發票兌獎APP」之手機條碼螢幕截圖。 捐贈1張尚未開獎之雲端發票螢幕截圖。 報名時未滿18歲參賽者，須由法定代理人(監護人)簽…" at bounding box center [390, 266] width 615 height 59
click at [559, 252] on li "登入「財政部統一發票兌獎APP」之手機條碼螢幕截圖。" at bounding box center [399, 259] width 597 height 15
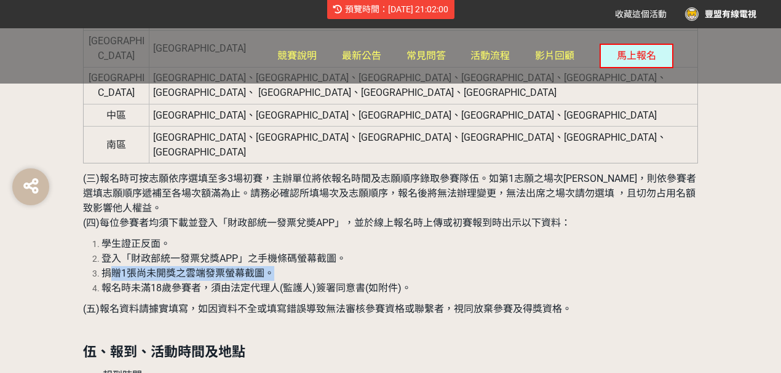
drag, startPoint x: 111, startPoint y: 186, endPoint x: 308, endPoint y: 191, distance: 196.9
click at [304, 266] on li "捐贈1張尚未開獎之雲端發票螢幕截圖。" at bounding box center [399, 273] width 597 height 15
drag, startPoint x: 202, startPoint y: 185, endPoint x: 87, endPoint y: 185, distance: 114.4
click at [87, 237] on ol "學生證正反面。 登入「財政部統一發票兌獎APP」之手機條碼螢幕截圖。 捐贈1張尚未開獎之雲端發票螢幕截圖。 報名時未滿18歲參賽者，須由法定代理人(監護人)簽…" at bounding box center [390, 266] width 615 height 59
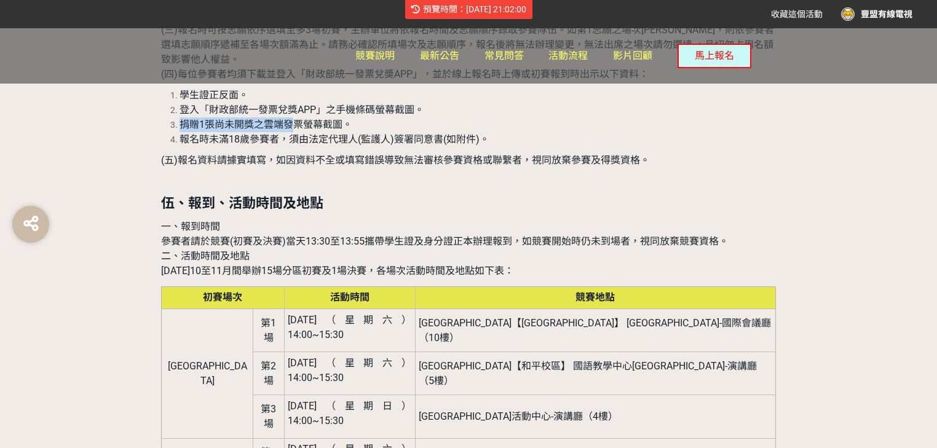
scroll to position [1456, 0]
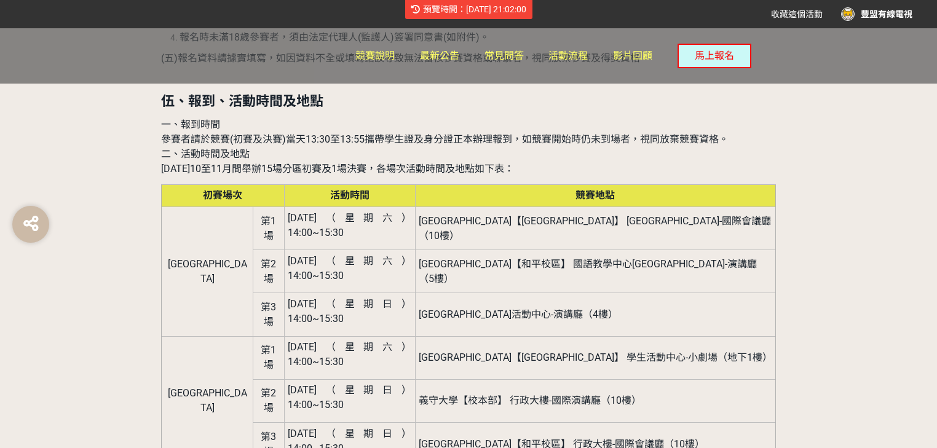
click at [453, 423] on td "[GEOGRAPHIC_DATA]【和平校區】 行政大樓-國際會議廳（10樓）" at bounding box center [595, 444] width 360 height 43
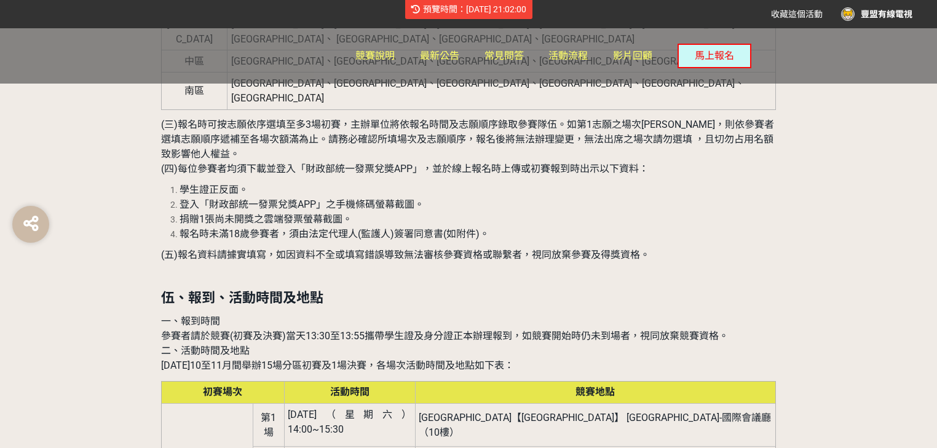
scroll to position [1308, 0]
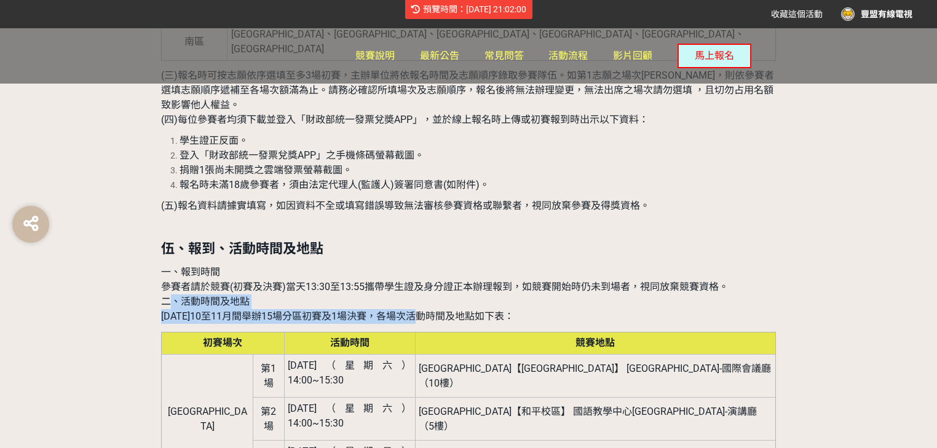
drag, startPoint x: 175, startPoint y: 215, endPoint x: 433, endPoint y: 231, distance: 258.9
click at [433, 265] on p "一、報到時間 參賽者請於競賽(初賽及決賽)當天13:30至13:55攜帶學生證及身分證正本辦理報到，如競賽開始時仍未到場者，視同放棄競賽資格。 二、活動時間及…" at bounding box center [468, 294] width 615 height 59
click at [539, 265] on p "一、報到時間 參賽者請於競賽(初賽及決賽)當天13:30至13:55攜帶學生證及身分證正本辦理報到，如競賽開始時仍未到場者，視同放棄競賽資格。 二、活動時間及…" at bounding box center [468, 294] width 615 height 59
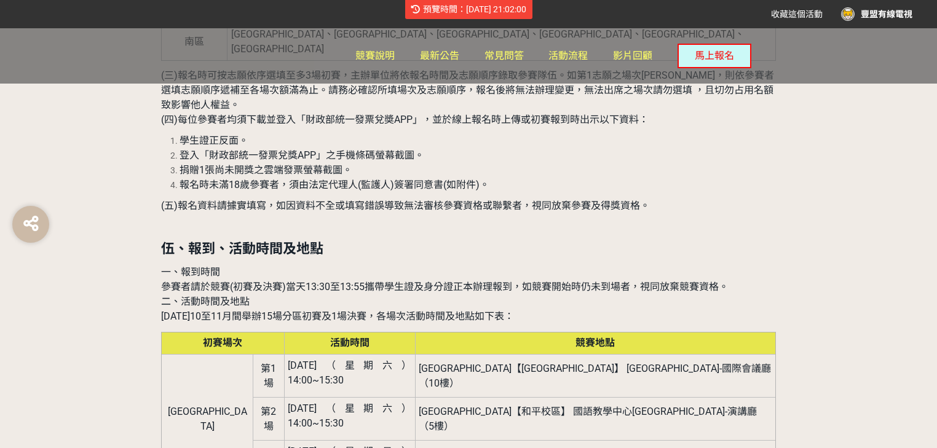
click at [372, 265] on p "一、報到時間 參賽者請於競賽(初賽及決賽)當天13:30至13:55攜帶學生證及身分證正本辦理報到，如競賽開始時仍未到場者，視同放棄競賽資格。 二、活動時間及…" at bounding box center [468, 294] width 615 height 59
drag, startPoint x: 285, startPoint y: 194, endPoint x: 487, endPoint y: 196, distance: 201.8
click at [482, 281] on span "參賽者請於競賽(初賽及決賽)當天13:30至13:55攜帶學生證及身分證正本辦理報到，如競賽開始時仍未到場者，視同放棄競賽資格。" at bounding box center [445, 287] width 568 height 12
click at [487, 281] on span "參賽者請於競賽(初賽及決賽)當天13:30至13:55攜帶學生證及身分證正本辦理報到，如競賽開始時仍未到場者，視同放棄競賽資格。" at bounding box center [445, 287] width 568 height 12
drag, startPoint x: 293, startPoint y: 194, endPoint x: 512, endPoint y: 202, distance: 218.5
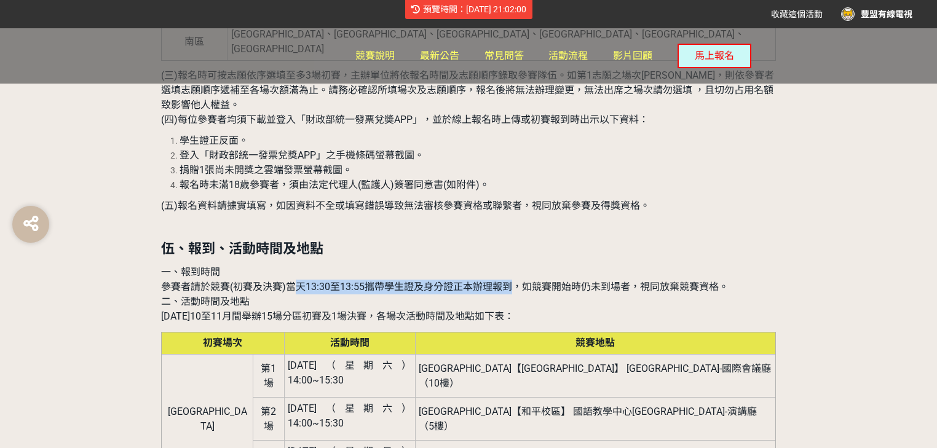
click at [512, 281] on span "參賽者請於競賽(初賽及決賽)當天13:30至13:55攜帶學生證及身分證正本辦理報到，如競賽開始時仍未到場者，視同放棄競賽資格。" at bounding box center [445, 287] width 568 height 12
click at [385, 281] on span "參賽者請於競賽(初賽及決賽)當天13:30至13:55攜帶學生證及身分證正本辦理報到，如競賽開始時仍未到場者，視同放棄競賽資格。" at bounding box center [445, 287] width 568 height 12
drag, startPoint x: 386, startPoint y: 196, endPoint x: 525, endPoint y: 198, distance: 138.4
click at [519, 281] on span "參賽者請於競賽(初賽及決賽)當天13:30至13:55攜帶學生證及身分證正本辦理報到，如競賽開始時仍未到場者，視同放棄競賽資格。" at bounding box center [445, 287] width 568 height 12
click at [608, 265] on p "一、報到時間 參賽者請於競賽(初賽及決賽)當天13:30至13:55攜帶學生證及身分證正本辦理報到，如競賽開始時仍未到場者，視同放棄競賽資格。 二、活動時間及…" at bounding box center [468, 294] width 615 height 59
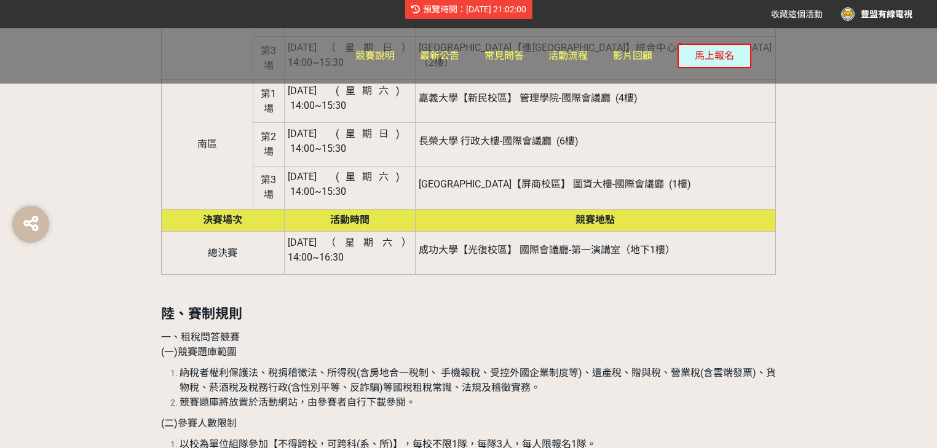
scroll to position [2145, 0]
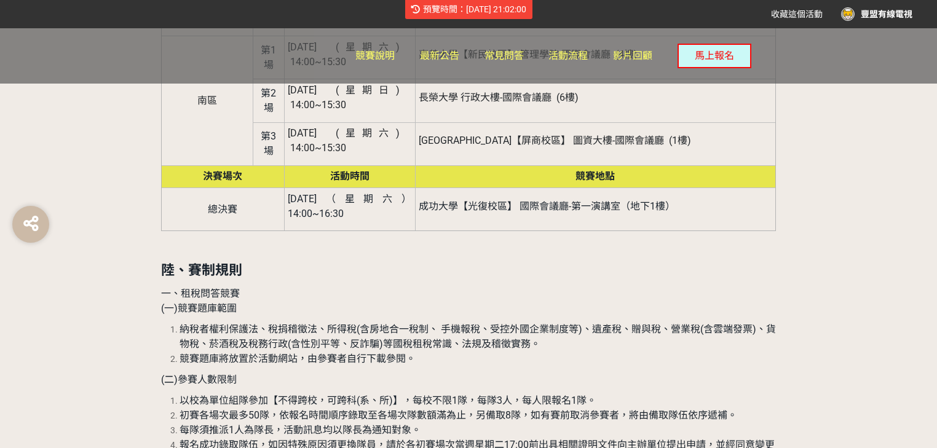
drag, startPoint x: 181, startPoint y: 175, endPoint x: 309, endPoint y: 192, distance: 129.0
click at [309, 192] on div "壹、活動目的 透過舉辦「全國租稅達人爭霸賽」租稅問答競賽，讓全國高中(職)以上學生於競賽過程中汲取租稅知識，建立正確納稅觀念及瞭解統一發票相關規定，另透過雲端…" at bounding box center [468, 285] width 615 height 3359
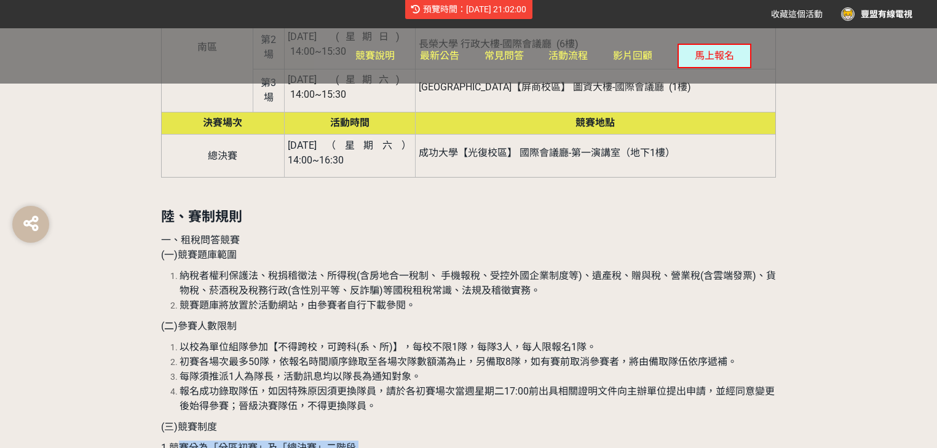
scroll to position [2243, 0]
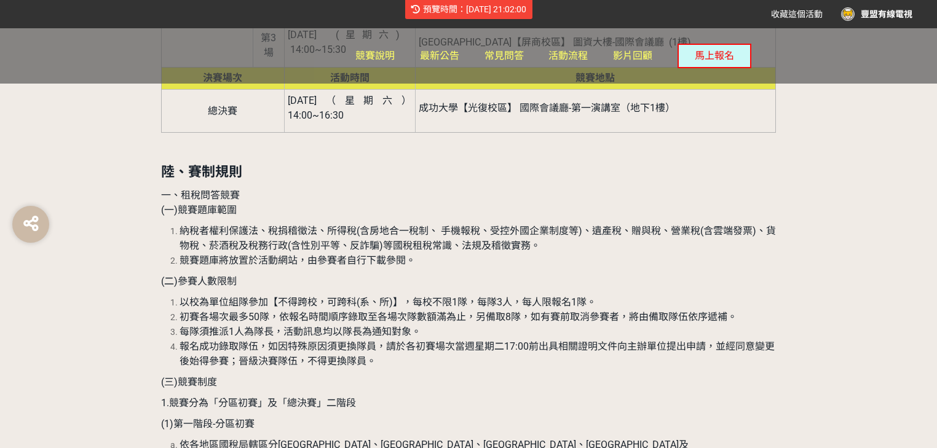
drag, startPoint x: 194, startPoint y: 157, endPoint x: 587, endPoint y: 177, distance: 393.5
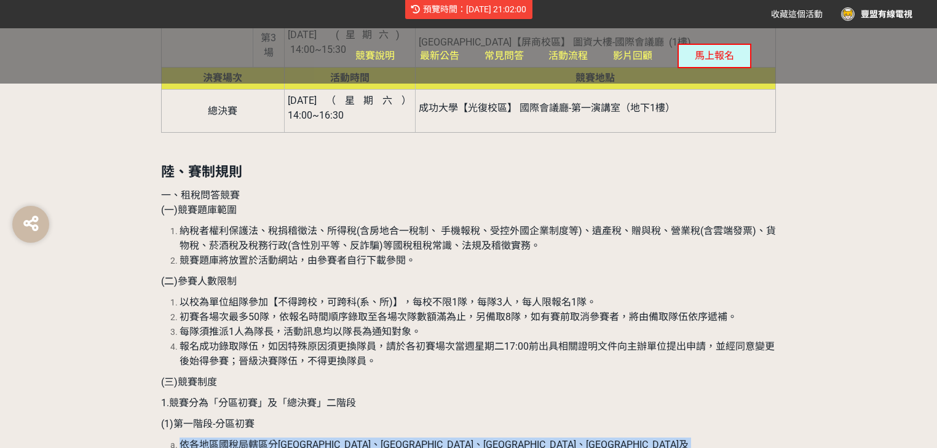
drag, startPoint x: 181, startPoint y: 114, endPoint x: 480, endPoint y: 164, distance: 303.6
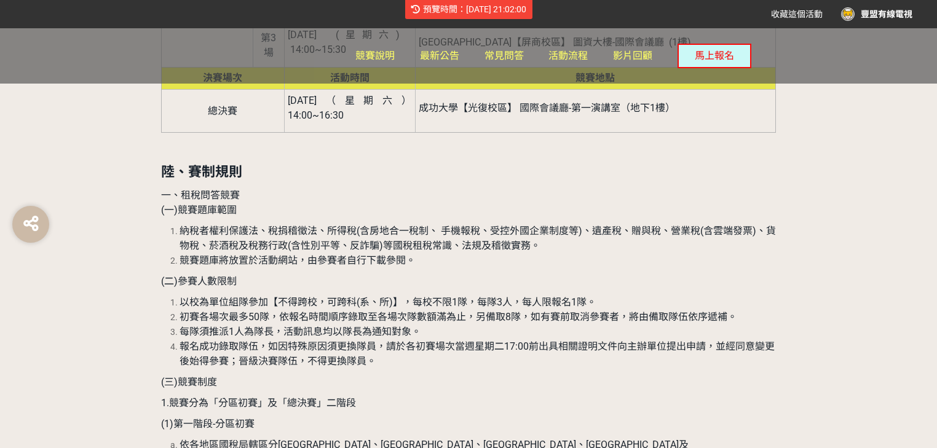
click at [284, 213] on div "壹、活動目的 透過舉辦「全國租稅達人爭霸賽」租稅問答競賽，讓全國高中(職)以上學生於競賽過程中汲取租稅知識，建立正確納稅觀念及瞭解統一發票相關規定，另透過雲端…" at bounding box center [468, 186] width 615 height 3359
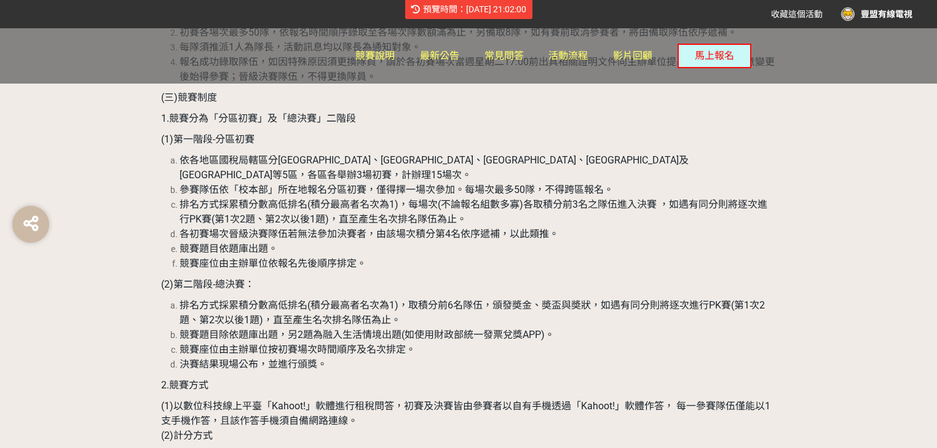
scroll to position [2588, 0]
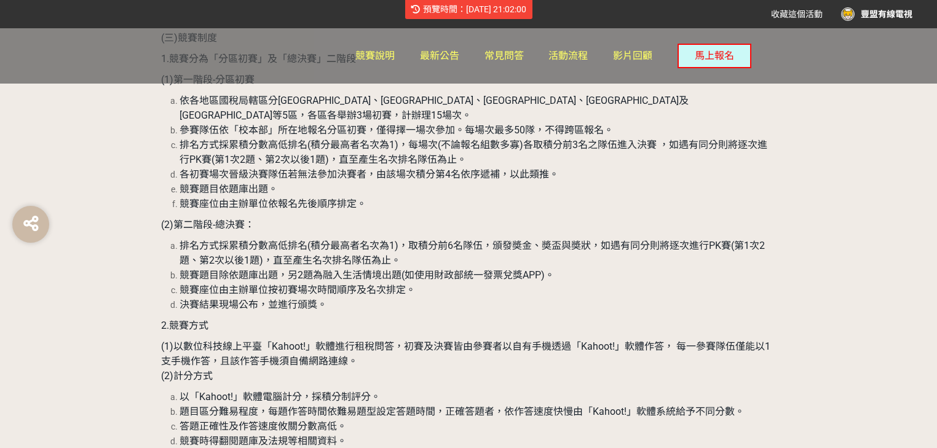
drag, startPoint x: 187, startPoint y: 169, endPoint x: 647, endPoint y: 204, distance: 461.5
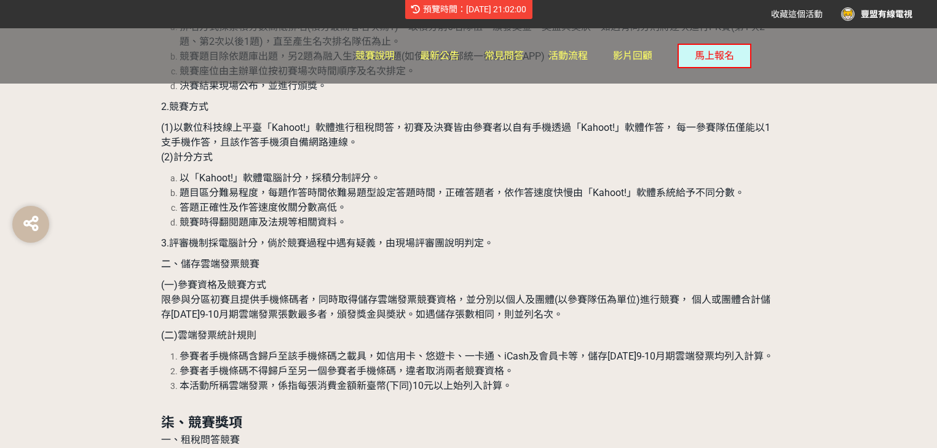
scroll to position [2785, 0]
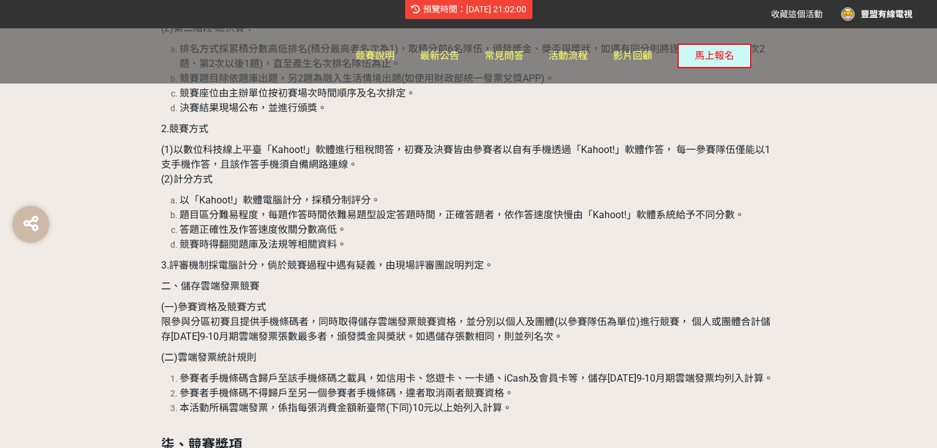
drag, startPoint x: 180, startPoint y: 325, endPoint x: 504, endPoint y: 332, distance: 324.8
